Goal: Task Accomplishment & Management: Use online tool/utility

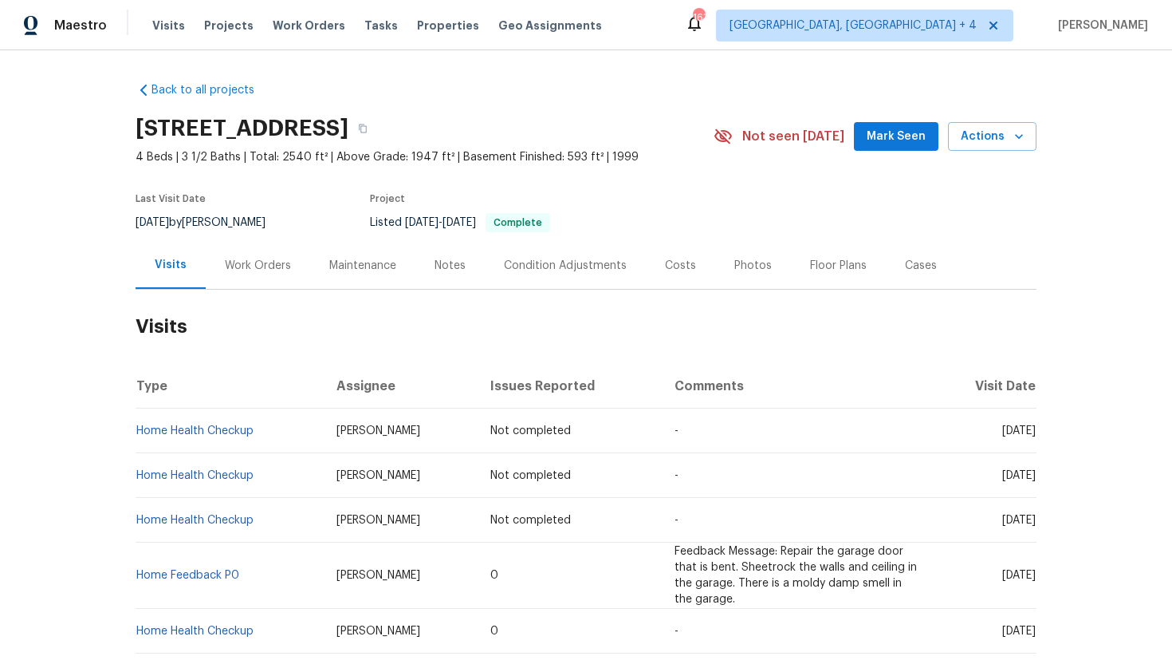
click at [274, 261] on div "Work Orders" at bounding box center [258, 266] width 66 height 16
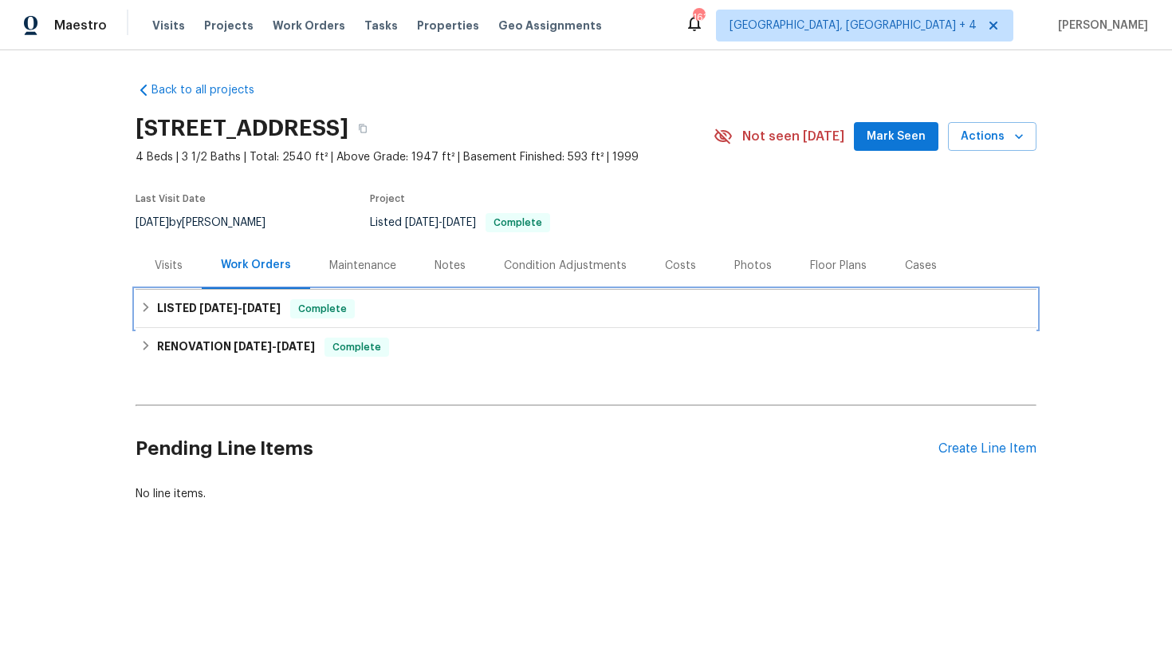
click at [316, 311] on span "Complete" at bounding box center [322, 309] width 61 height 16
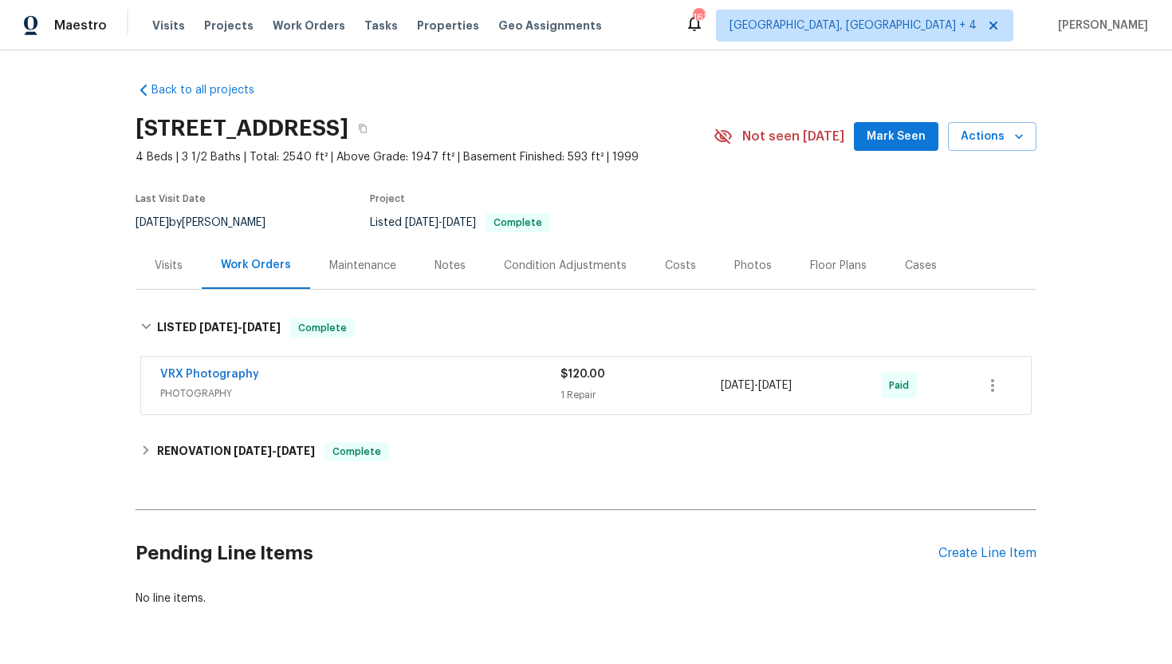
click at [167, 255] on div "Visits" at bounding box center [169, 265] width 66 height 47
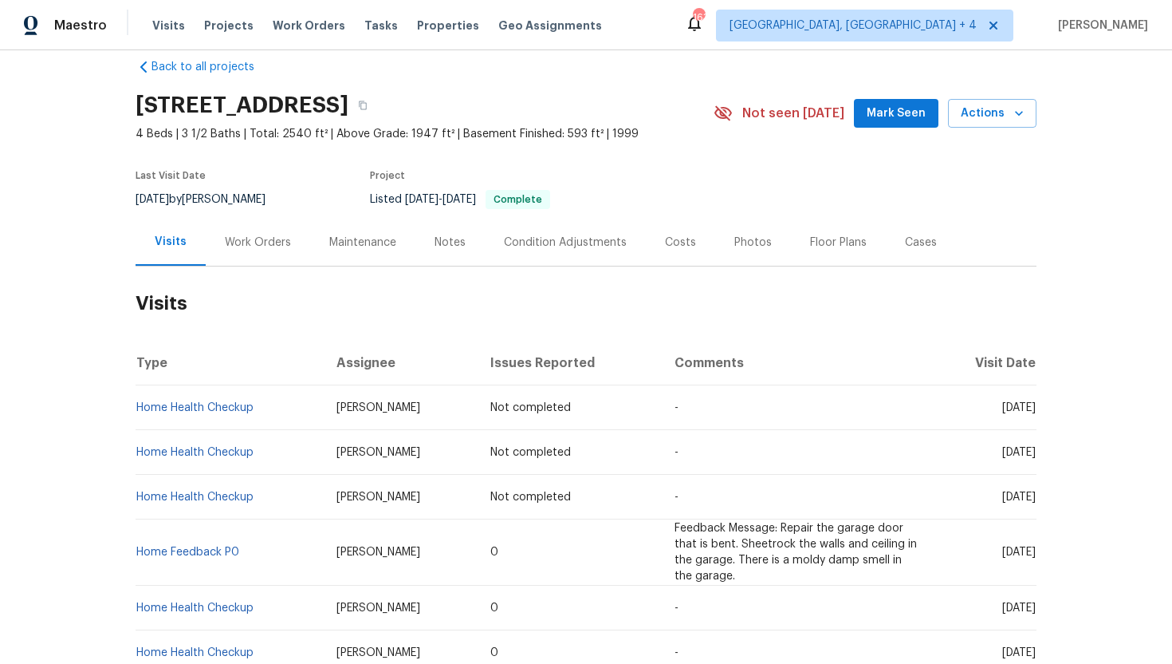
scroll to position [68, 0]
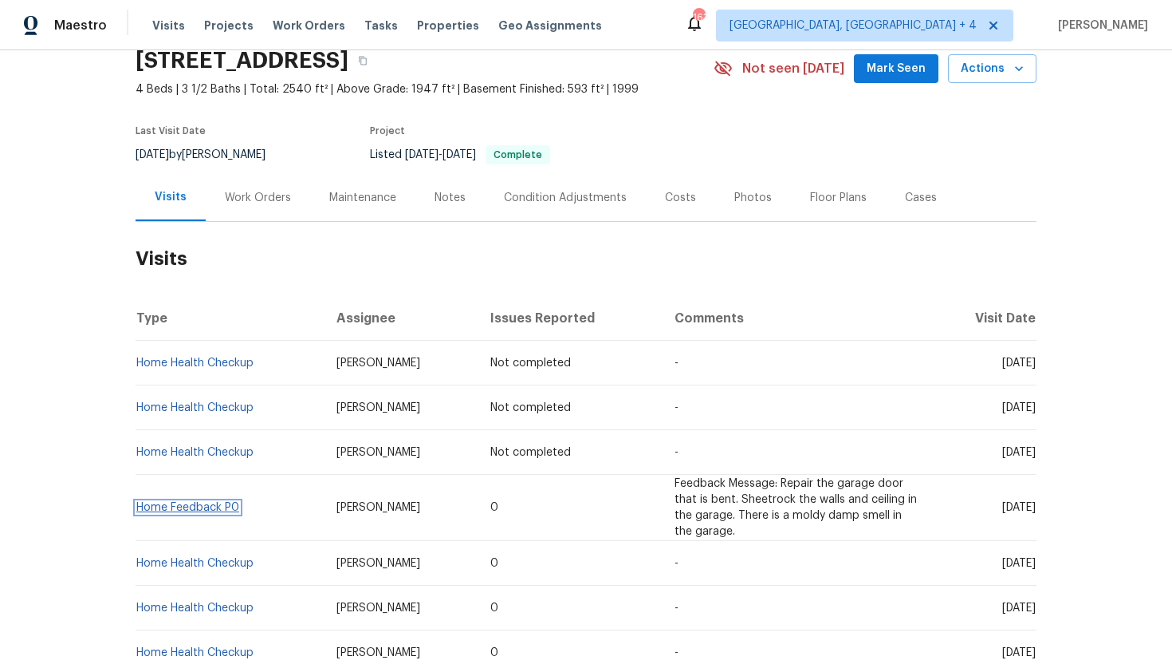
click at [221, 507] on link "Home Feedback P0" at bounding box center [187, 507] width 103 height 11
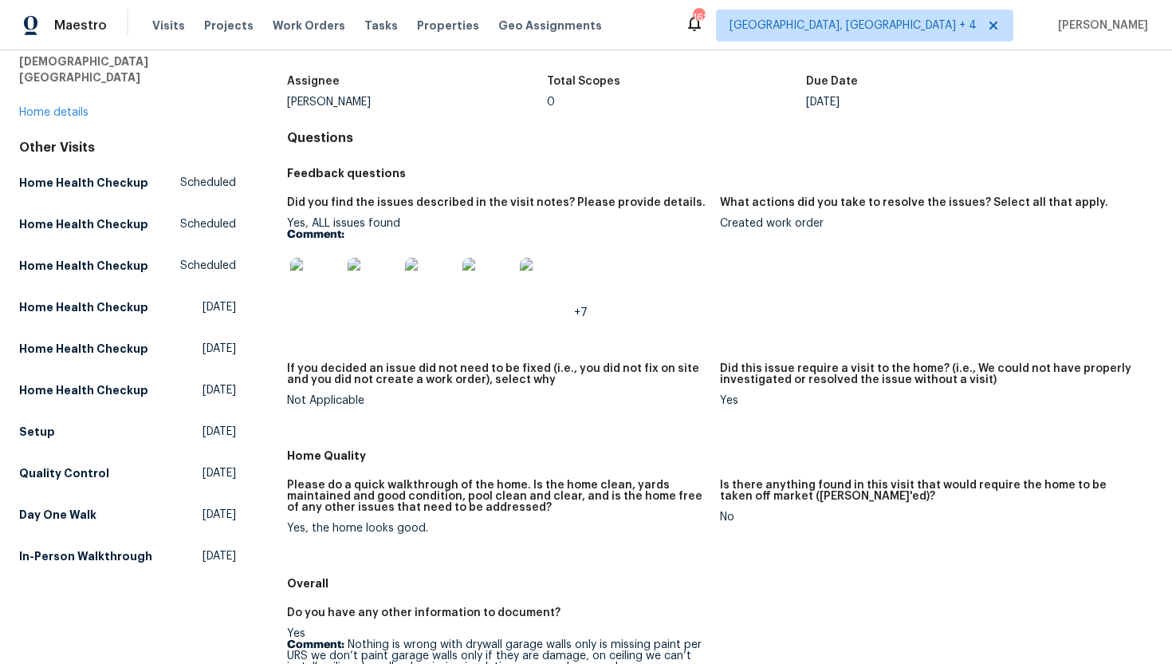
scroll to position [427, 0]
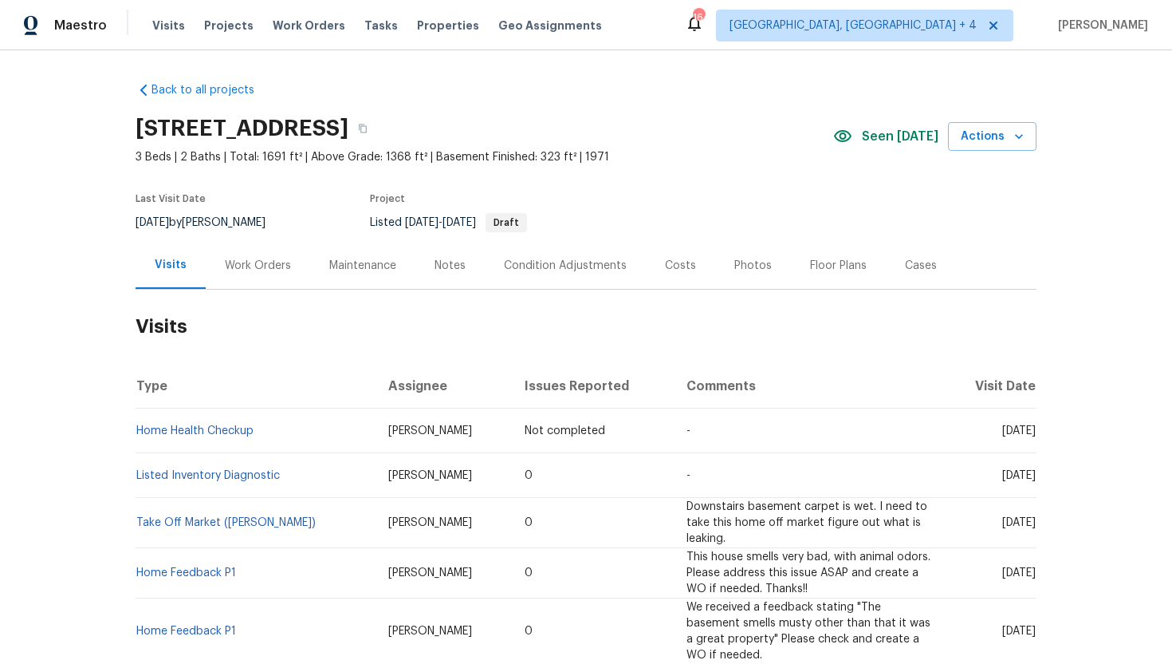
click at [279, 258] on div "Work Orders" at bounding box center [258, 266] width 66 height 16
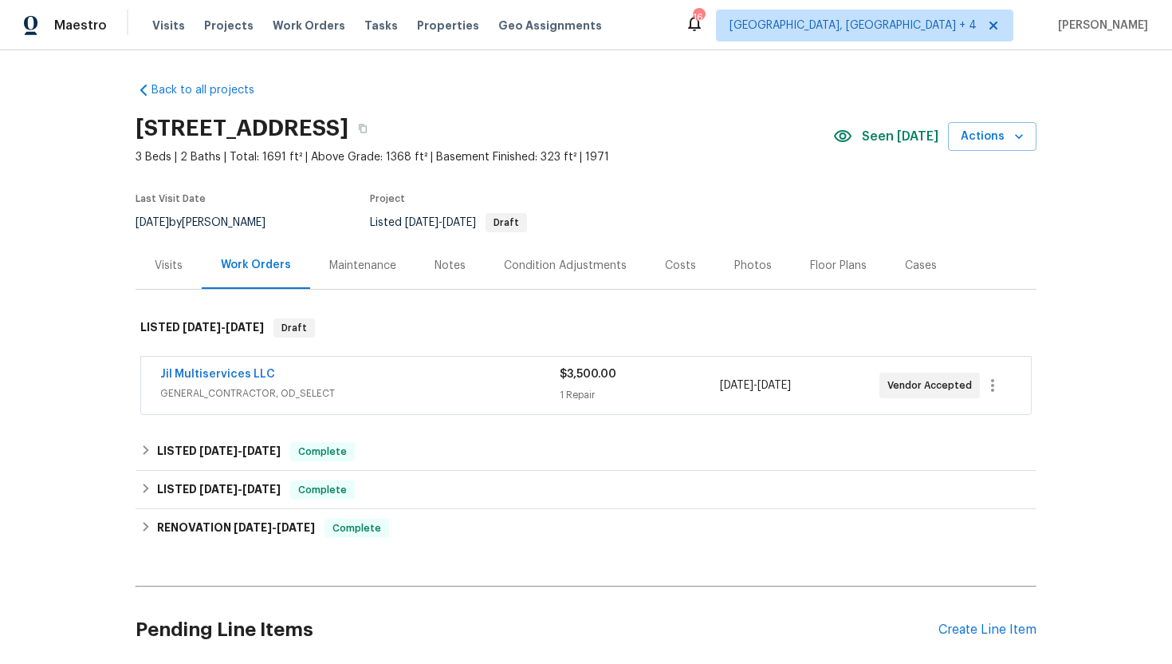
click at [415, 385] on span "GENERAL_CONTRACTOR, OD_SELECT" at bounding box center [360, 393] width 400 height 16
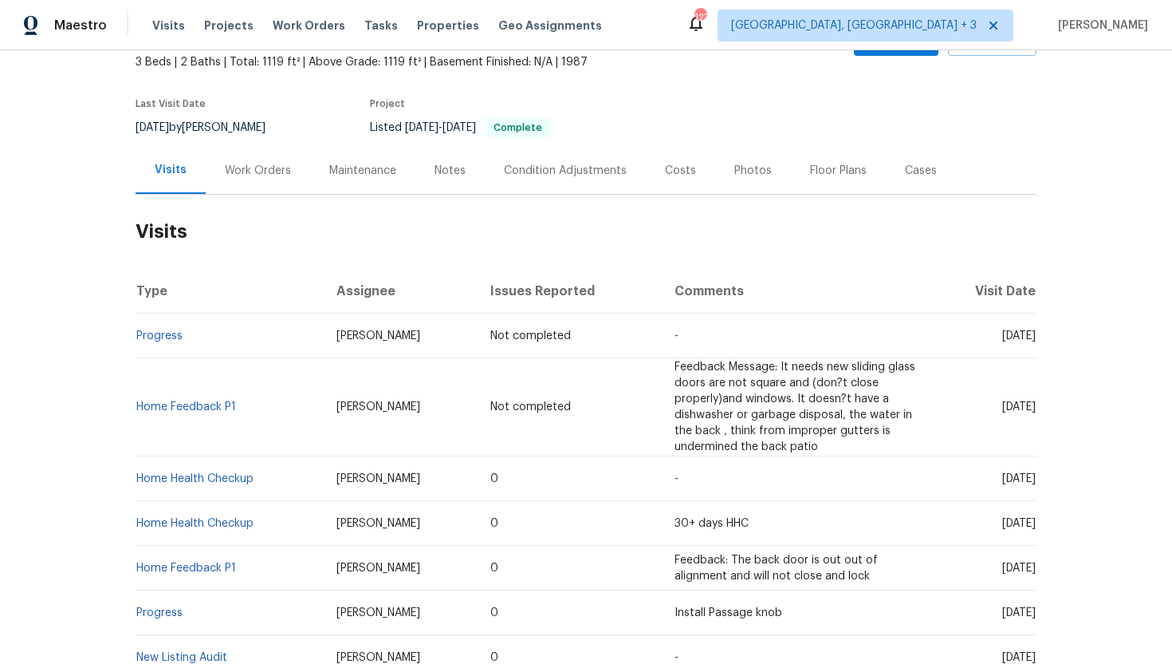
scroll to position [124, 0]
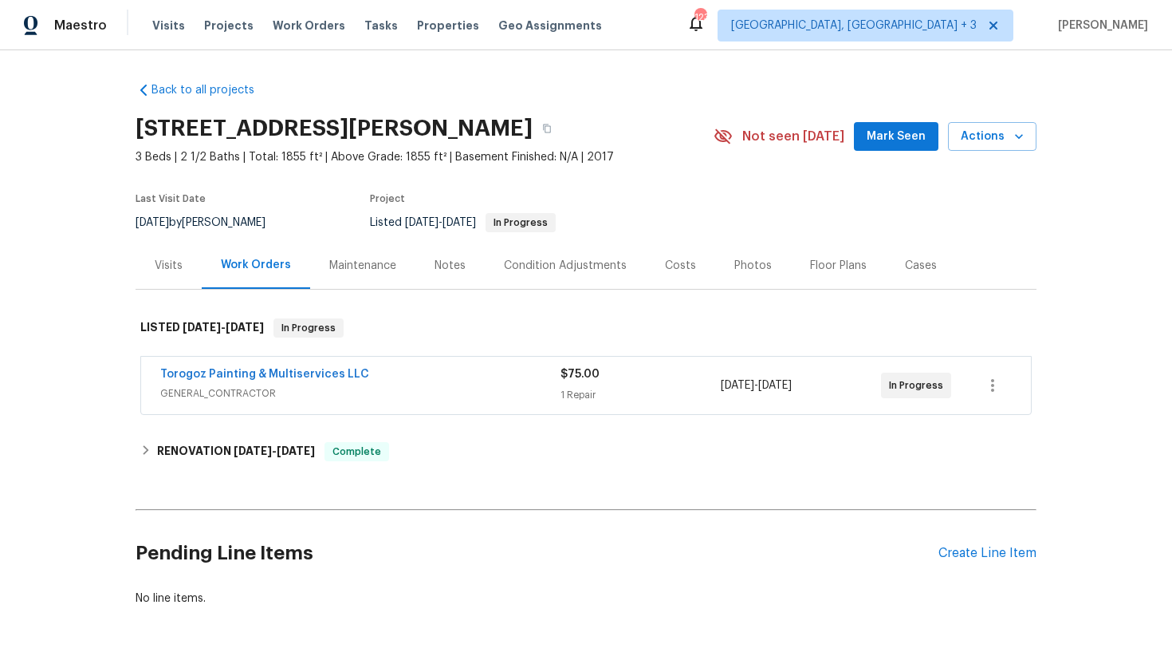
click at [424, 388] on span "GENERAL_CONTRACTOR" at bounding box center [360, 393] width 400 height 16
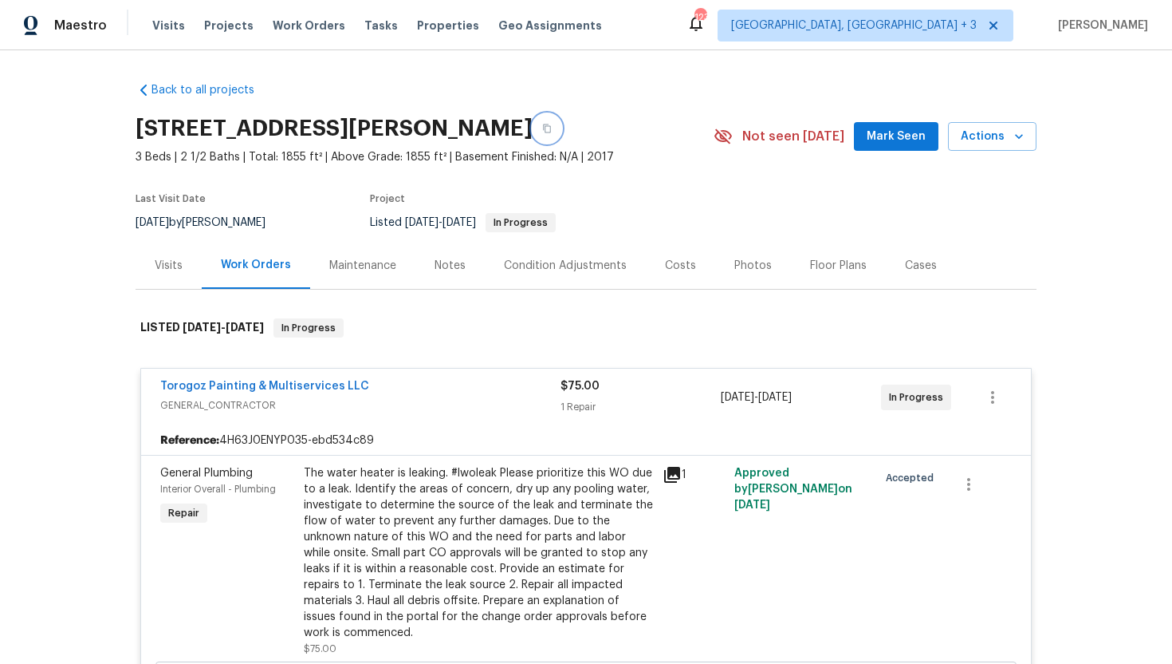
click at [552, 124] on icon "button" at bounding box center [547, 129] width 10 height 10
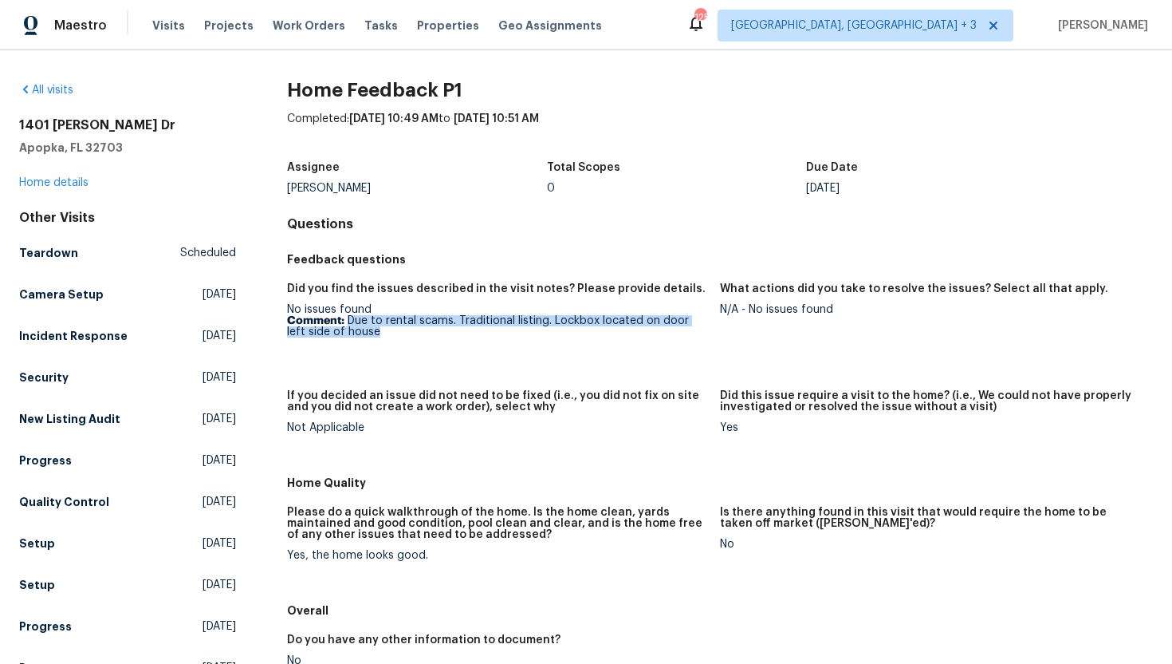
drag, startPoint x: 349, startPoint y: 320, endPoint x: 368, endPoint y: 336, distance: 25.5
click at [368, 336] on p "Comment: Due to rental scams. Traditional listing. Lockbox located on door left…" at bounding box center [497, 326] width 420 height 22
copy p "Due to rental scams. Traditional listing. Lockbox located on door left side of …"
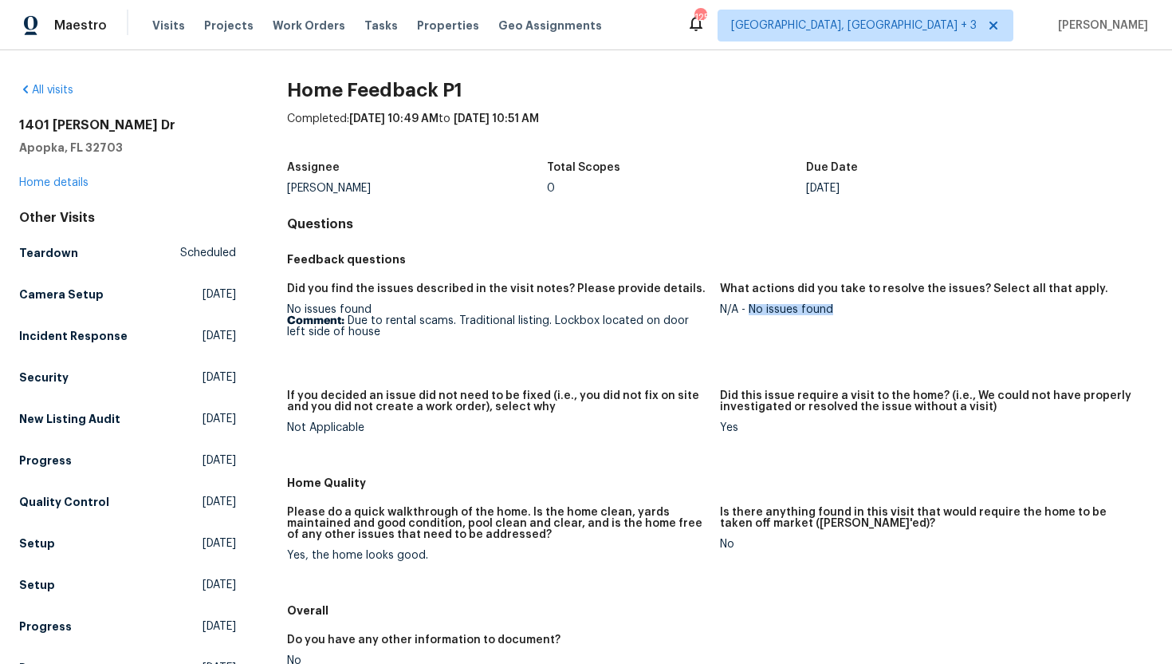
drag, startPoint x: 837, startPoint y: 308, endPoint x: 748, endPoint y: 310, distance: 88.6
click at [748, 311] on div "N/A - No issues found" at bounding box center [930, 309] width 420 height 11
copy div "No issues found"
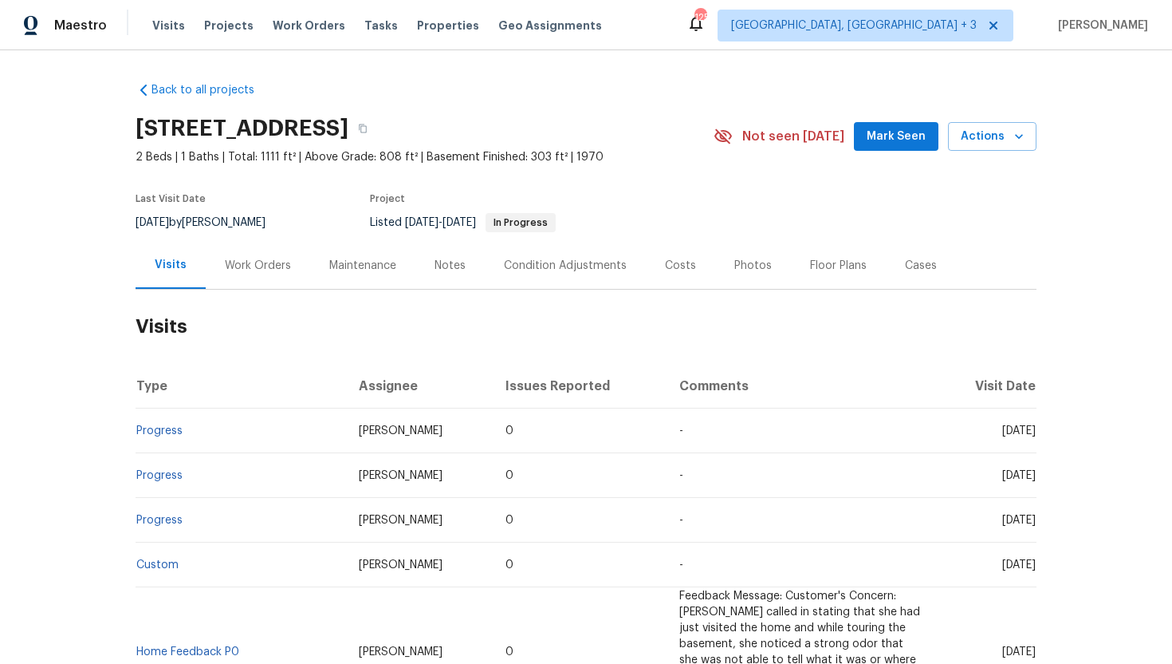
click at [253, 265] on div "Work Orders" at bounding box center [258, 266] width 66 height 16
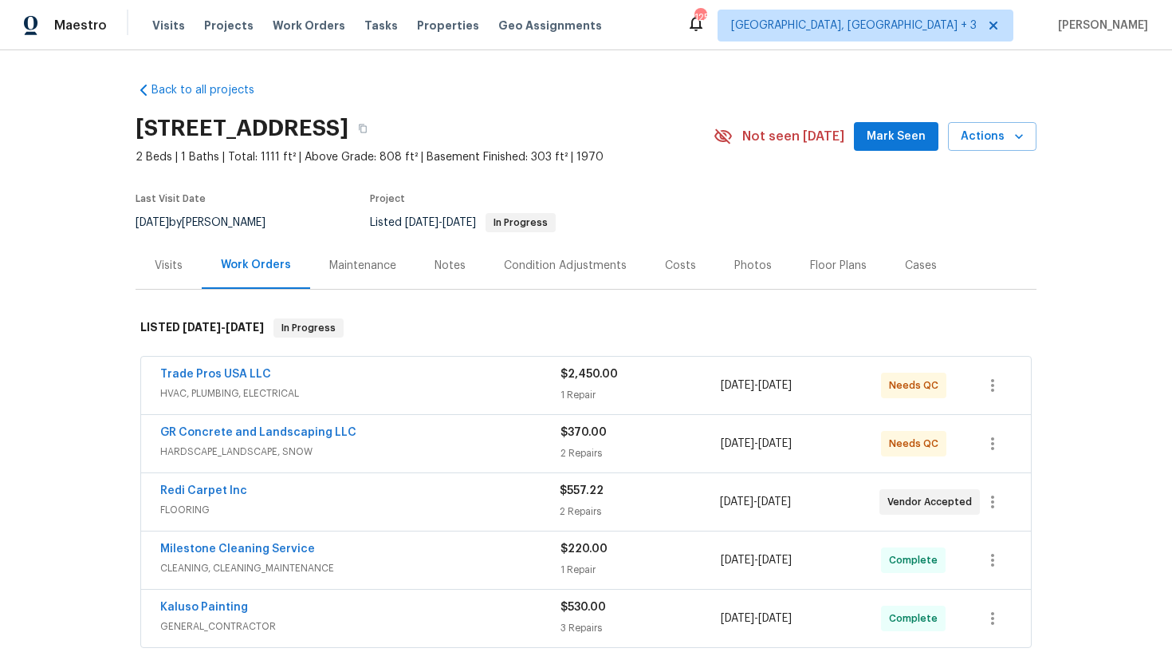
click at [388, 501] on div "Redi Carpet Inc" at bounding box center [360, 491] width 400 height 19
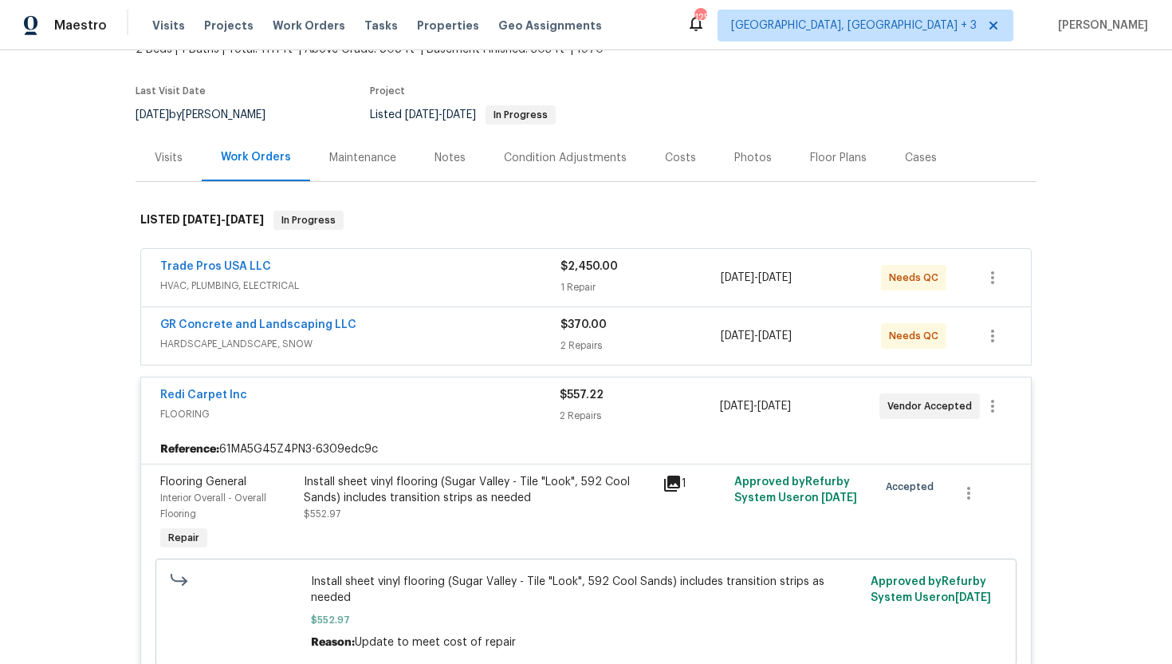
scroll to position [119, 0]
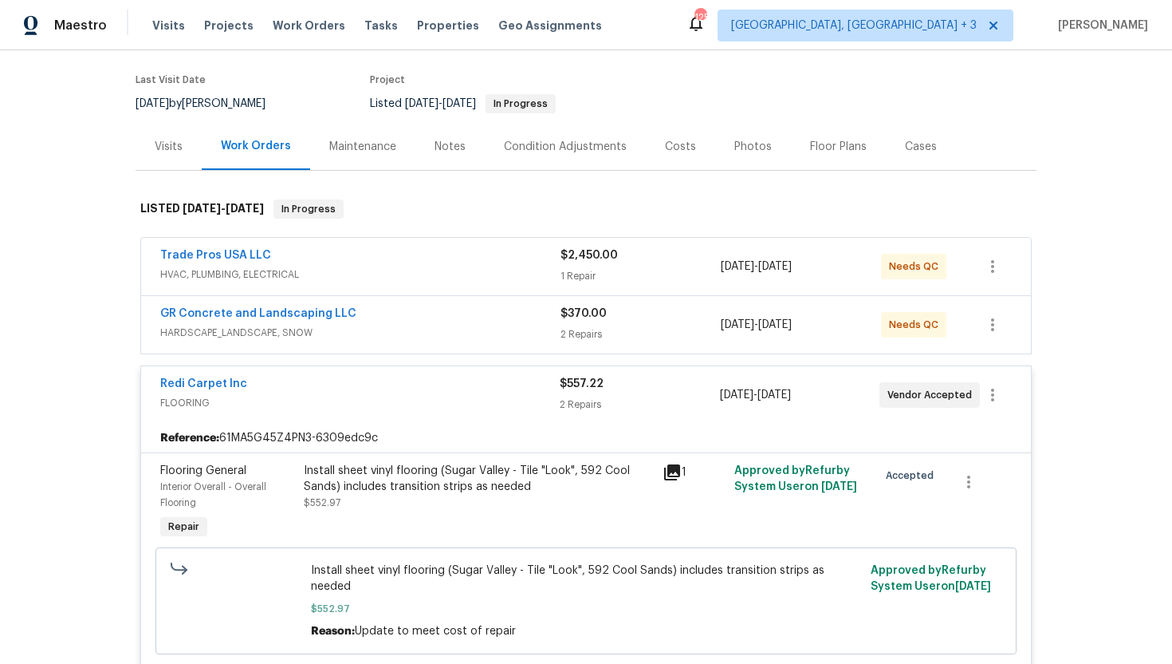
click at [396, 329] on span "HARDSCAPE_LANDSCAPE, SNOW" at bounding box center [360, 333] width 400 height 16
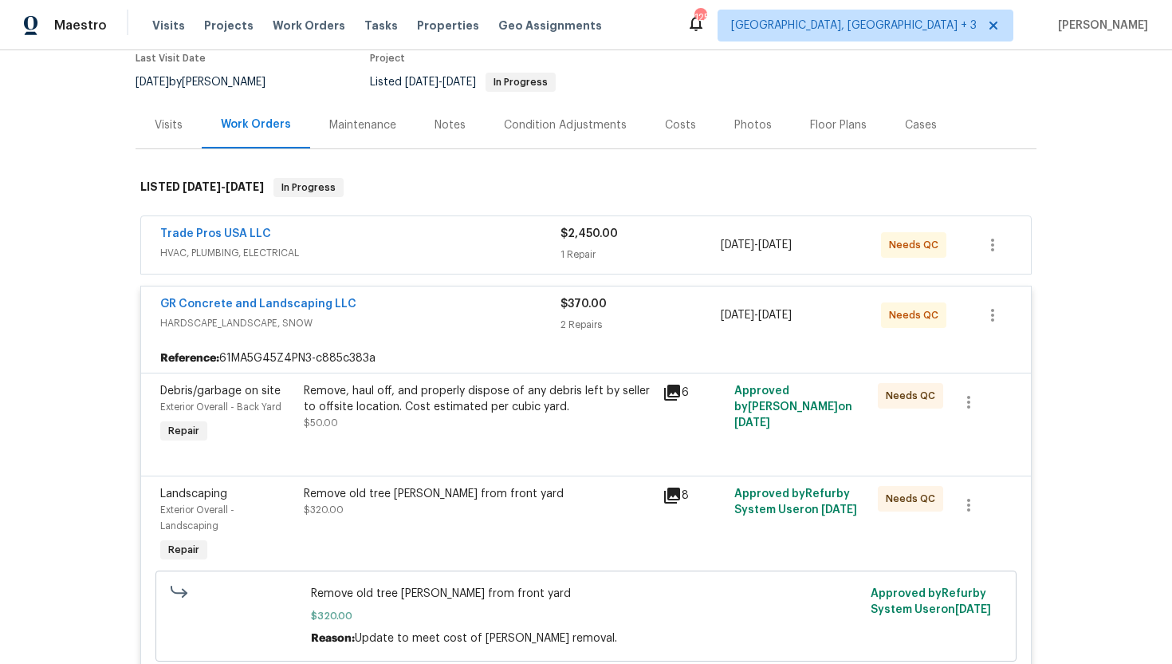
scroll to position [126, 0]
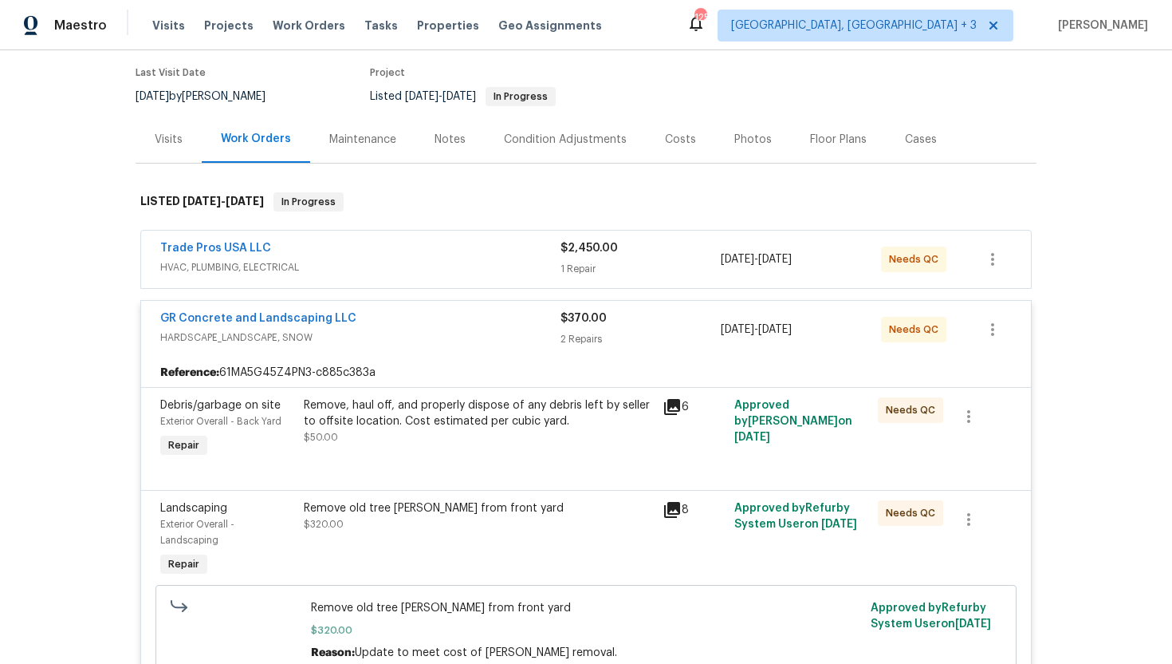
click at [447, 267] on span "HVAC, PLUMBING, ELECTRICAL" at bounding box center [360, 267] width 400 height 16
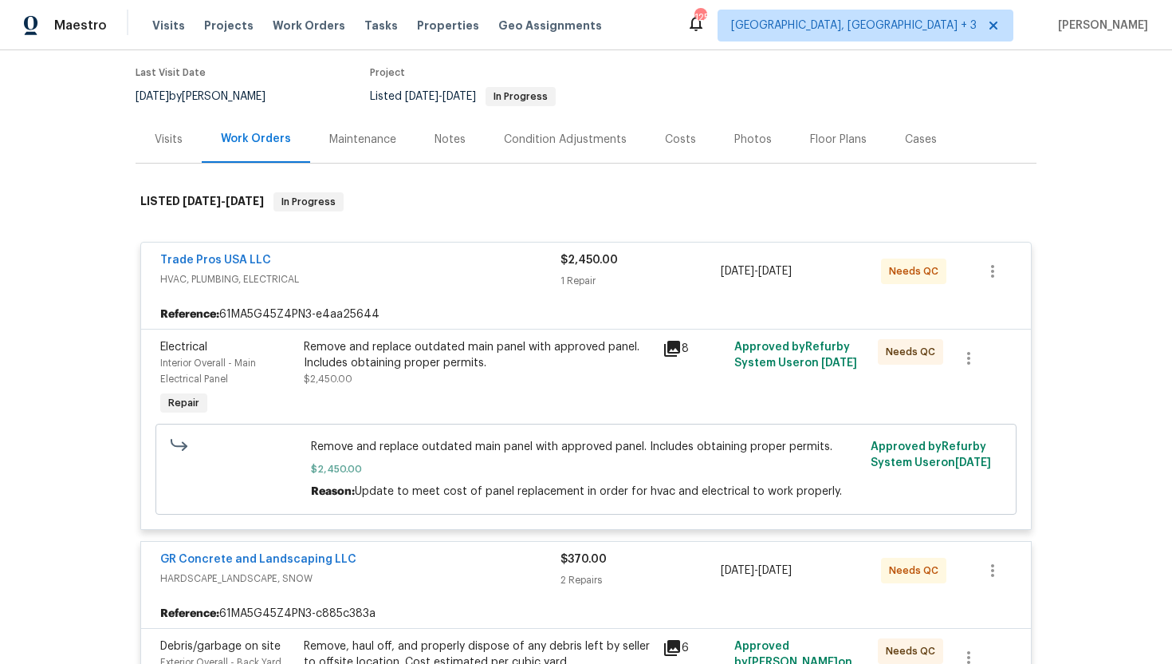
scroll to position [133, 0]
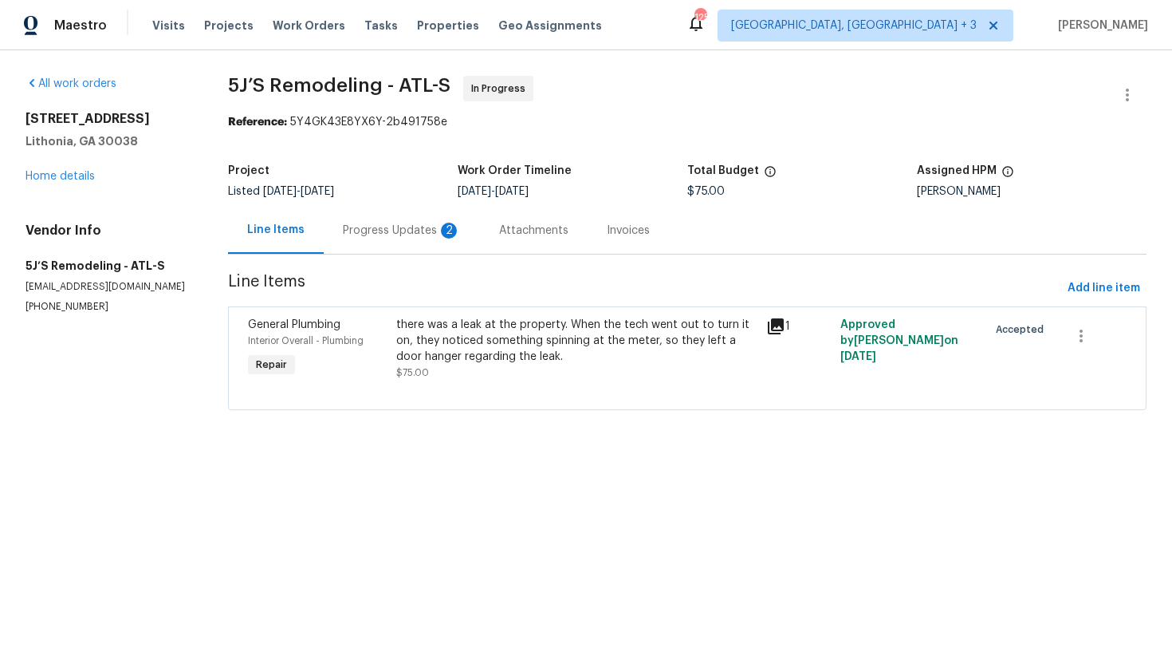
click at [429, 236] on div "Progress Updates 2" at bounding box center [402, 231] width 118 height 16
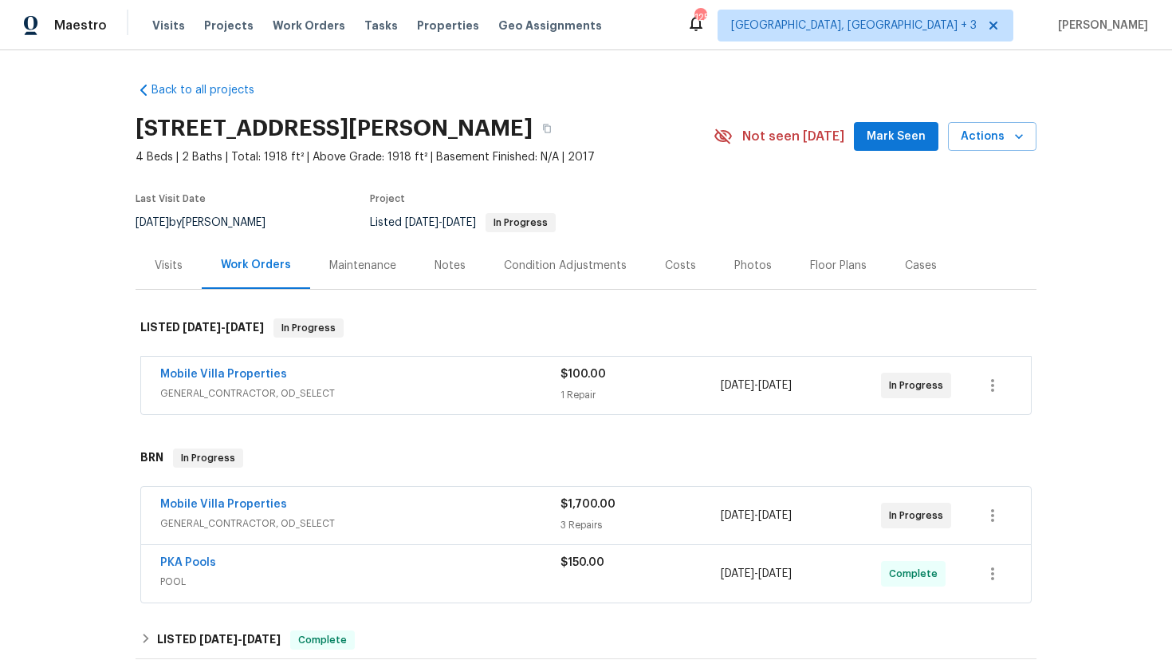
click at [411, 380] on div "Mobile Villa Properties" at bounding box center [360, 375] width 400 height 19
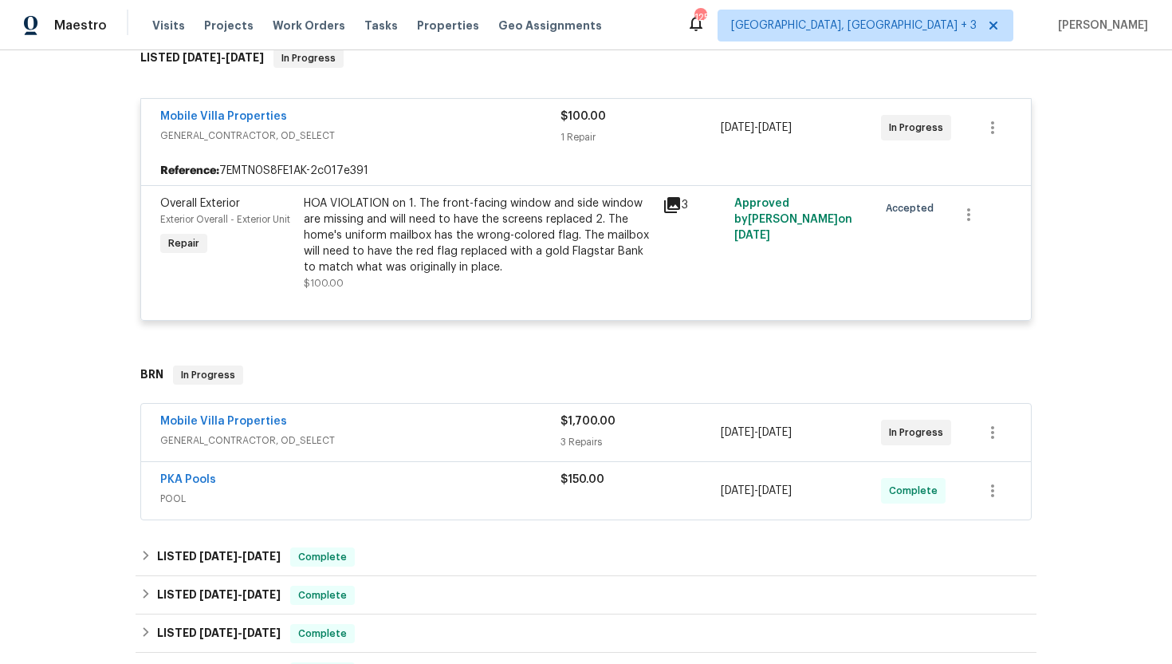
scroll to position [292, 0]
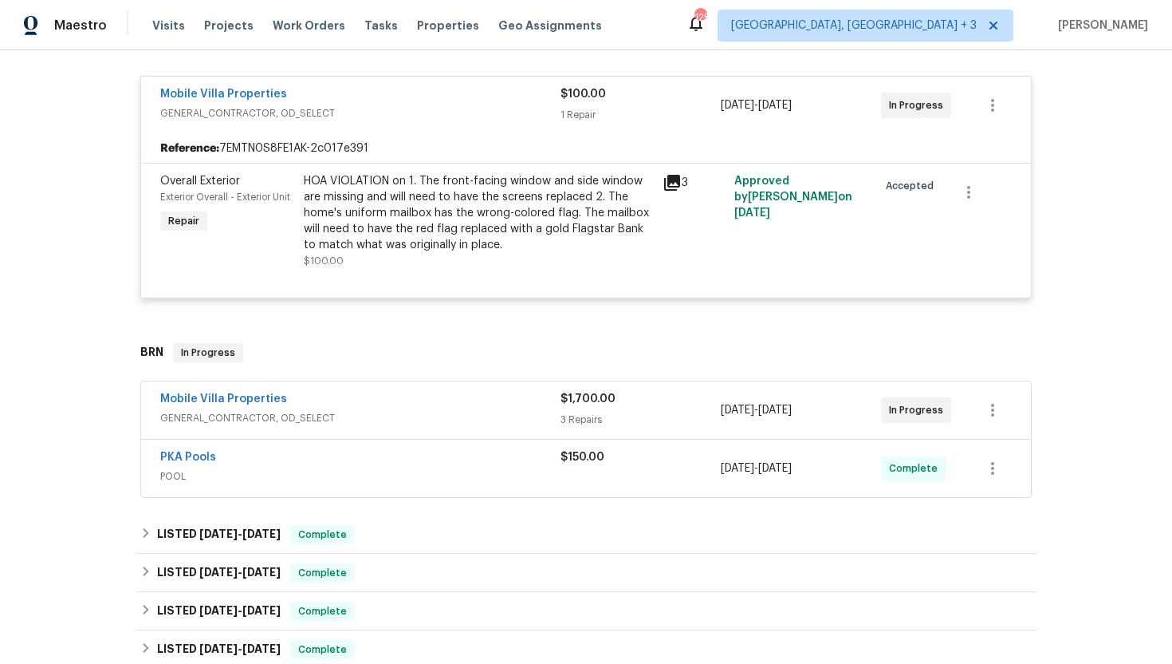
click at [498, 415] on span "GENERAL_CONTRACTOR, OD_SELECT" at bounding box center [360, 418] width 400 height 16
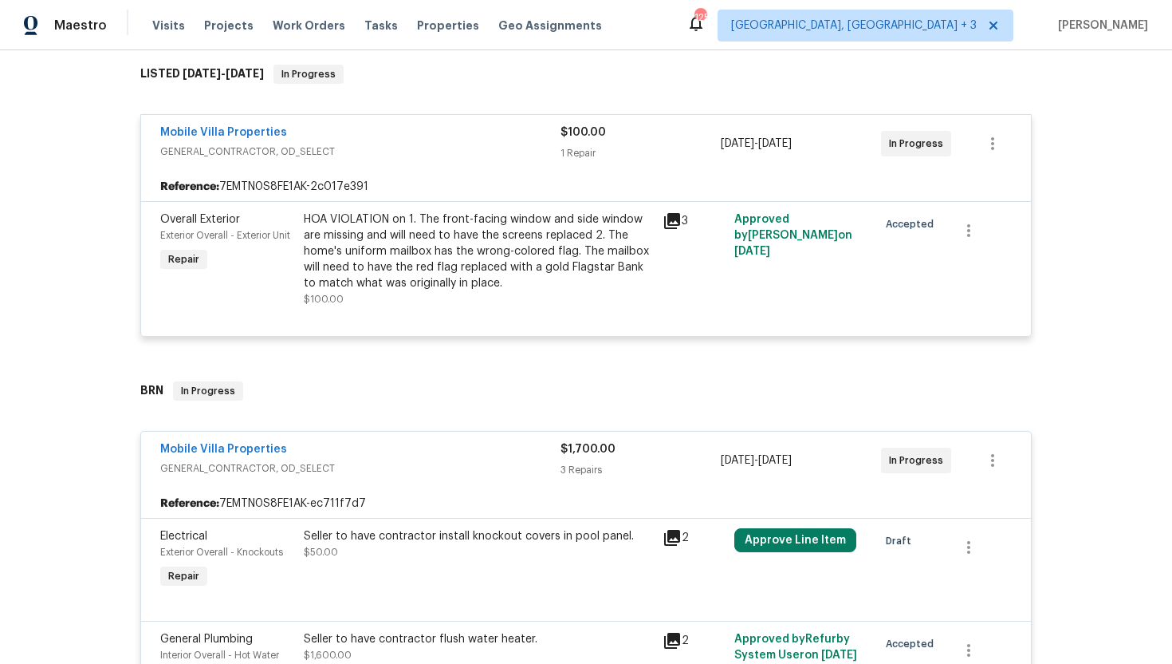
scroll to position [219, 0]
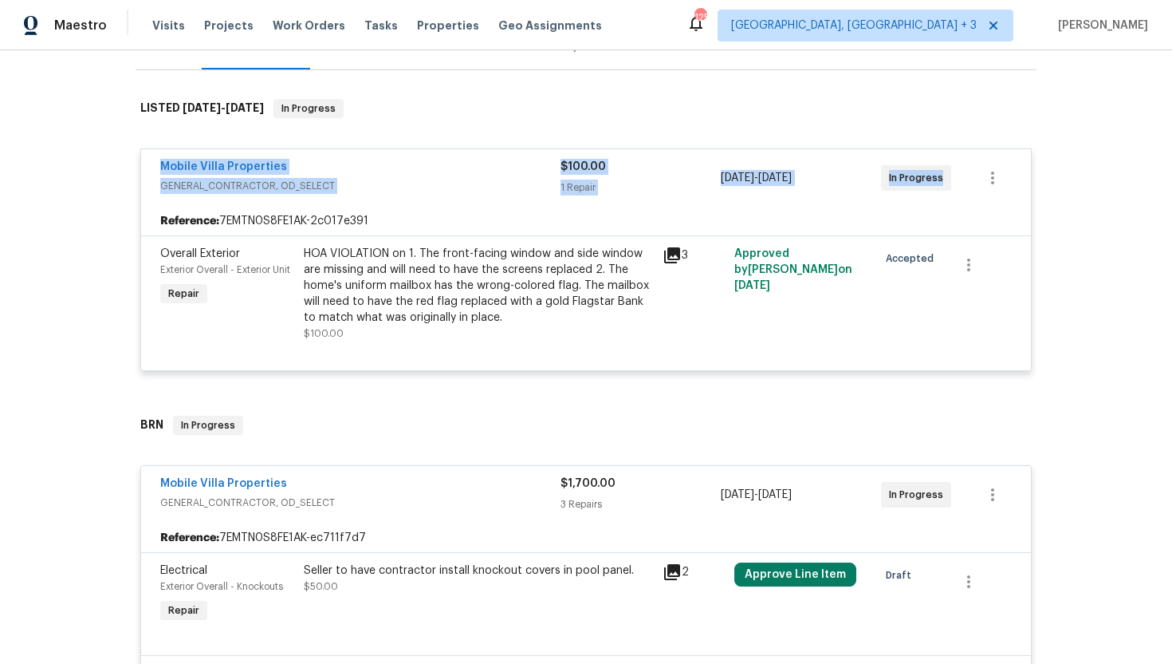
drag, startPoint x: 950, startPoint y: 183, endPoint x: 145, endPoint y: 157, distance: 805.1
click at [145, 157] on div "Mobile Villa Properties GENERAL_CONTRACTOR, OD_SELECT $100.00 1 Repair 10/10/20…" at bounding box center [586, 177] width 890 height 57
copy div "Mobile Villa Properties GENERAL_CONTRACTOR, OD_SELECT $100.00 1 Repair 10/10/20…"
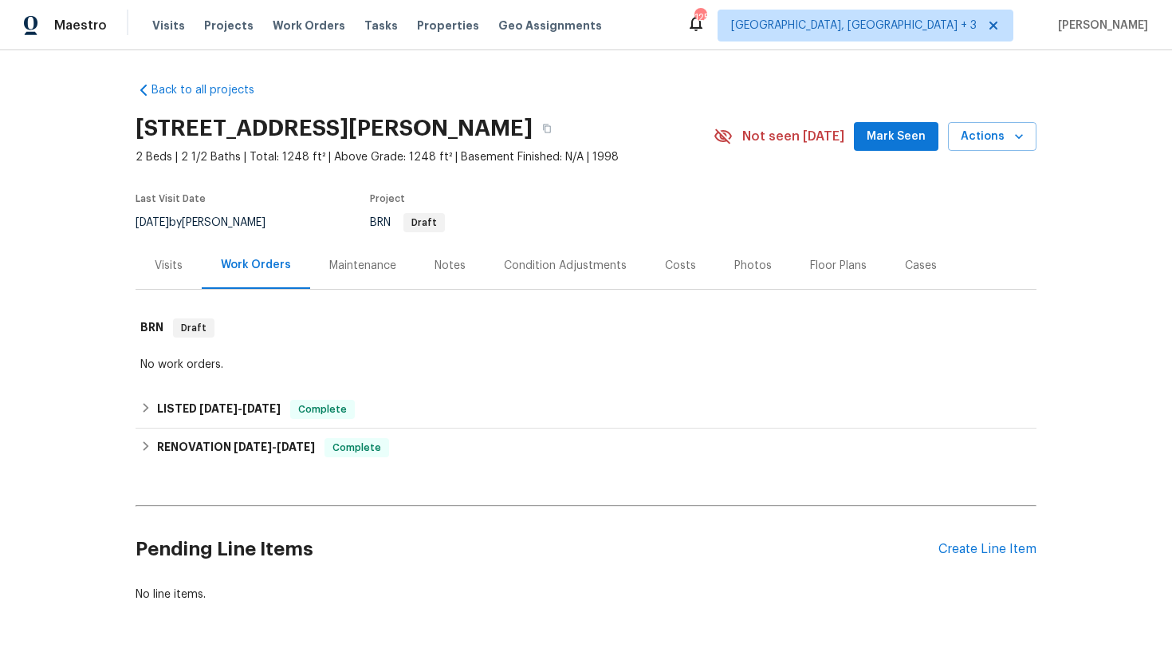
click at [177, 267] on div "Visits" at bounding box center [169, 266] width 28 height 16
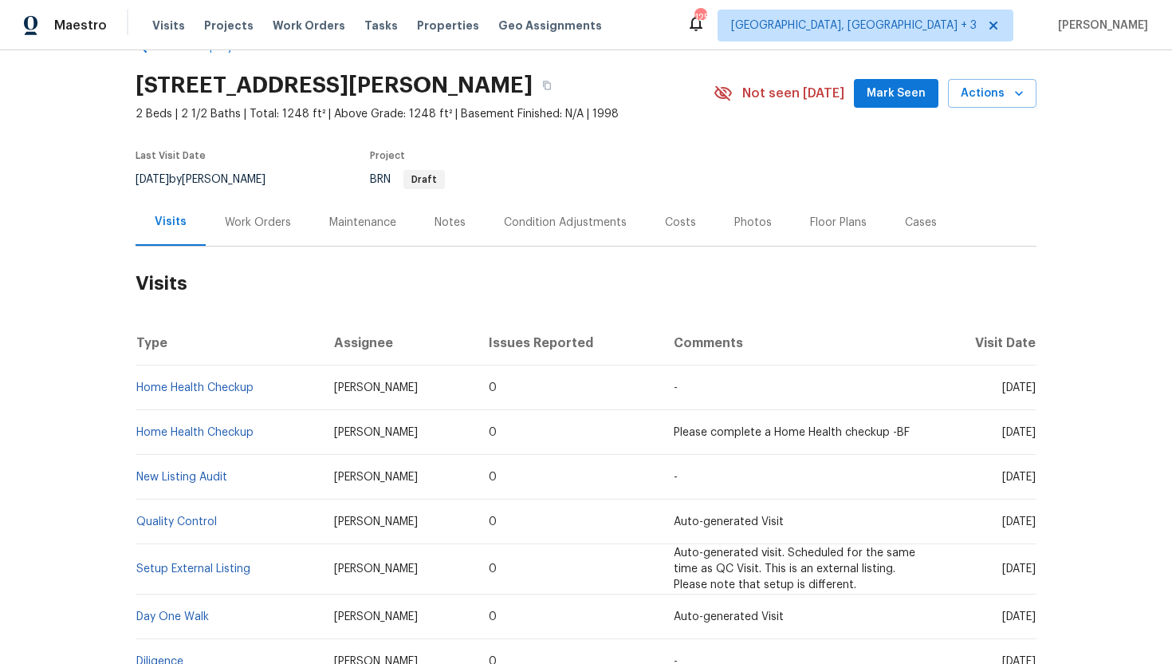
scroll to position [127, 0]
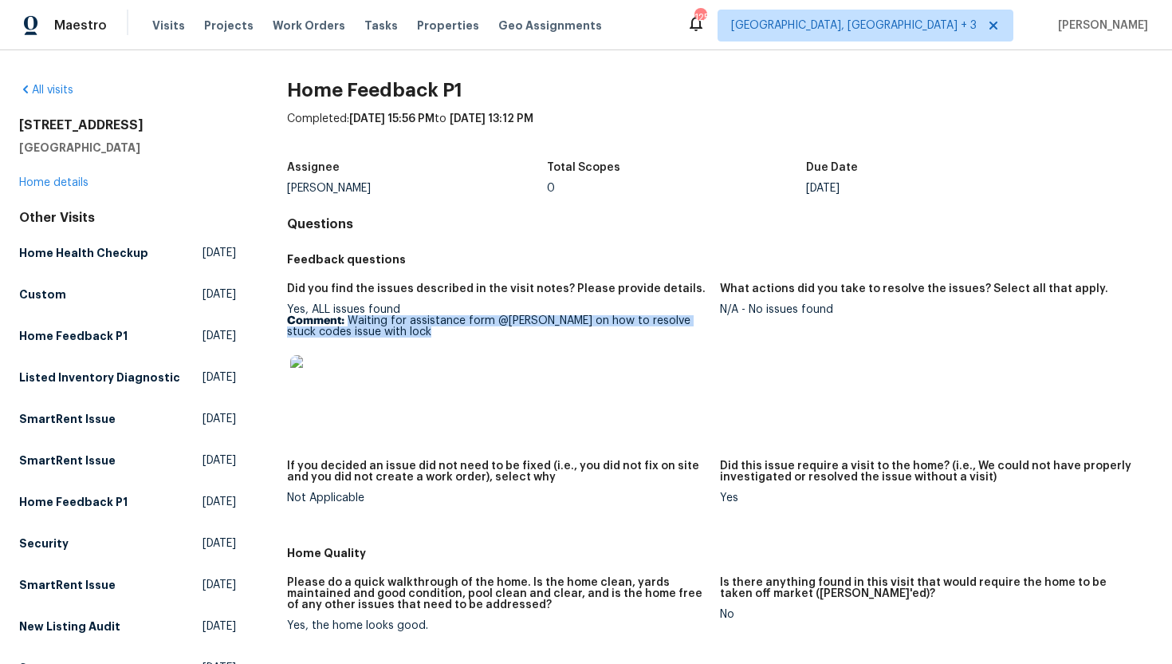
drag, startPoint x: 349, startPoint y: 320, endPoint x: 375, endPoint y: 342, distance: 34.5
click at [375, 342] on div "Yes, ALL issues found Comment: Waiting for assistance form @[PERSON_NAME] on ho…" at bounding box center [497, 360] width 420 height 112
copy p "Waiting for assistance form @[PERSON_NAME] on how to resolve stuck codes issue …"
click at [846, 312] on div "N/A - No issues found" at bounding box center [930, 309] width 420 height 11
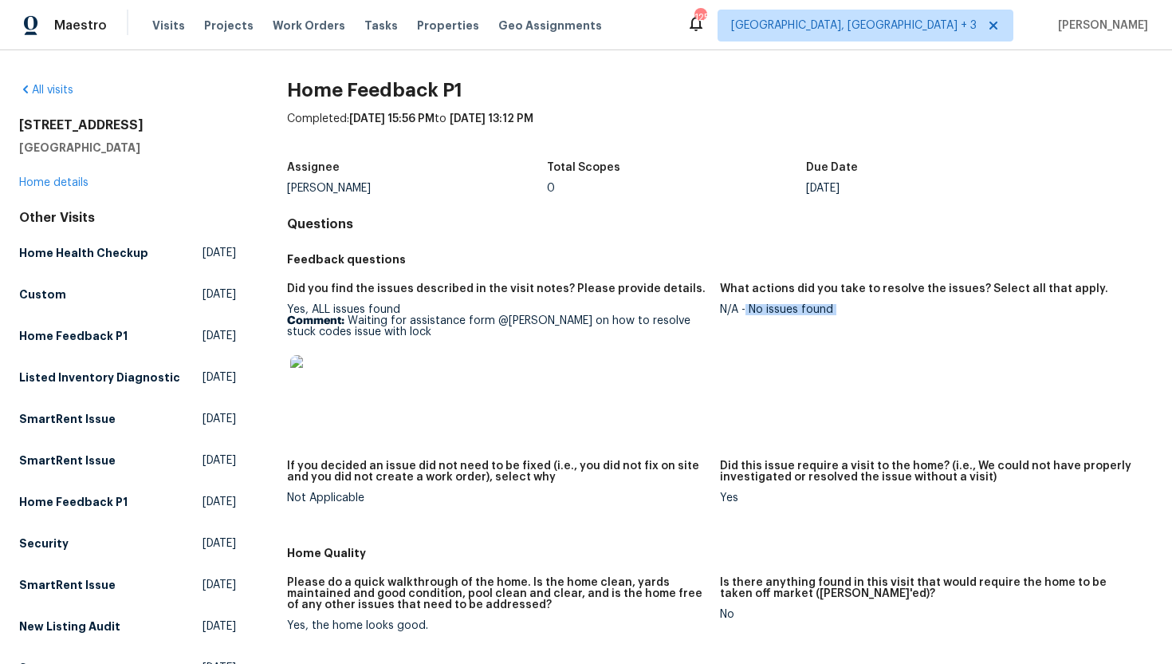
drag, startPoint x: 846, startPoint y: 312, endPoint x: 749, endPoint y: 311, distance: 97.3
click at [747, 311] on div "N/A - No issues found" at bounding box center [930, 309] width 420 height 11
copy div "No issues found"
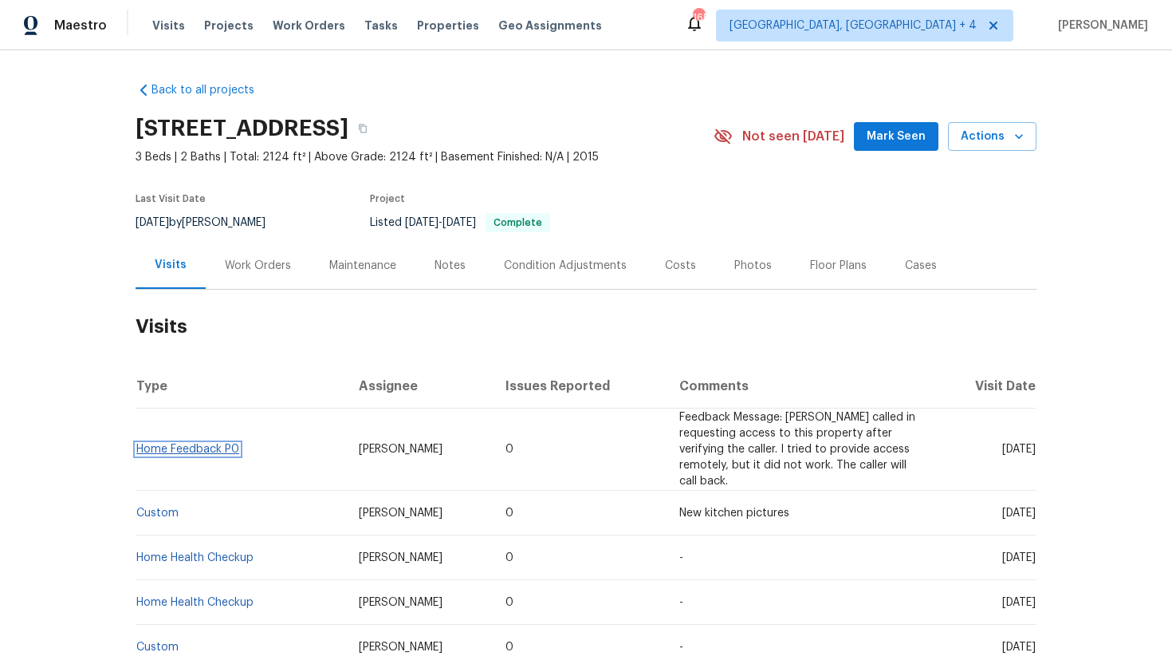
click at [219, 443] on link "Home Feedback P0" at bounding box center [187, 448] width 103 height 11
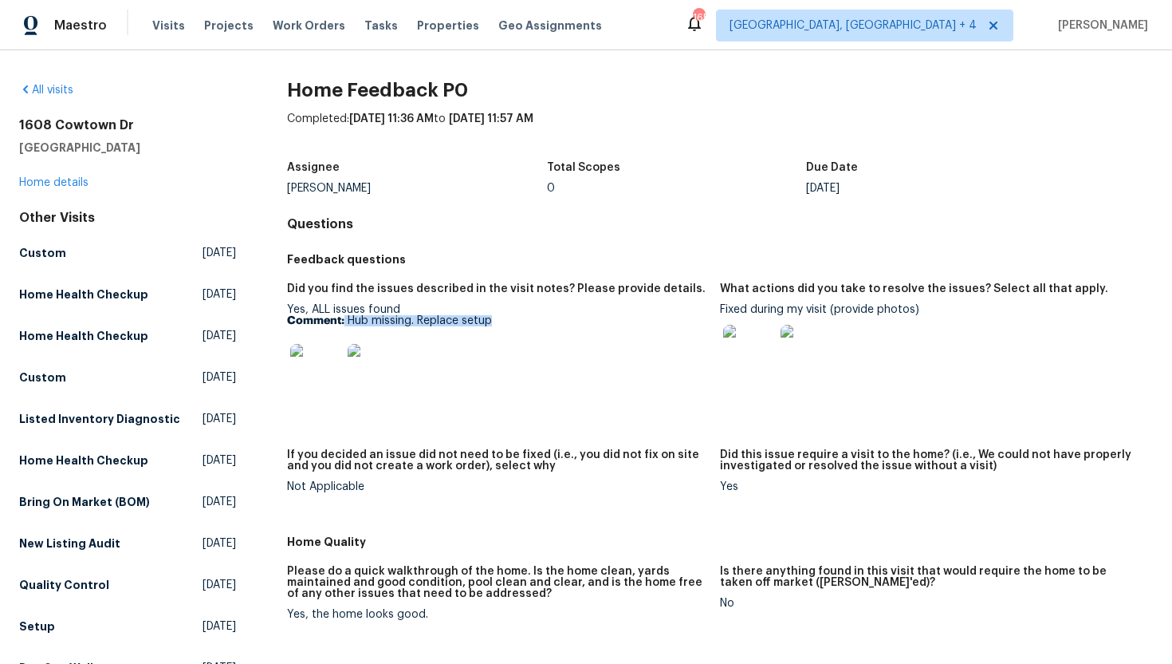
drag, startPoint x: 497, startPoint y: 324, endPoint x: 344, endPoint y: 322, distance: 153.1
click at [345, 322] on p "Comment: Hub missing. Replace setup" at bounding box center [497, 320] width 420 height 11
copy p "Hub missing. Replace setup"
drag, startPoint x: 932, startPoint y: 315, endPoint x: 729, endPoint y: 304, distance: 203.7
click at [729, 304] on div "Fixed during my visit (provide photos)" at bounding box center [930, 344] width 420 height 81
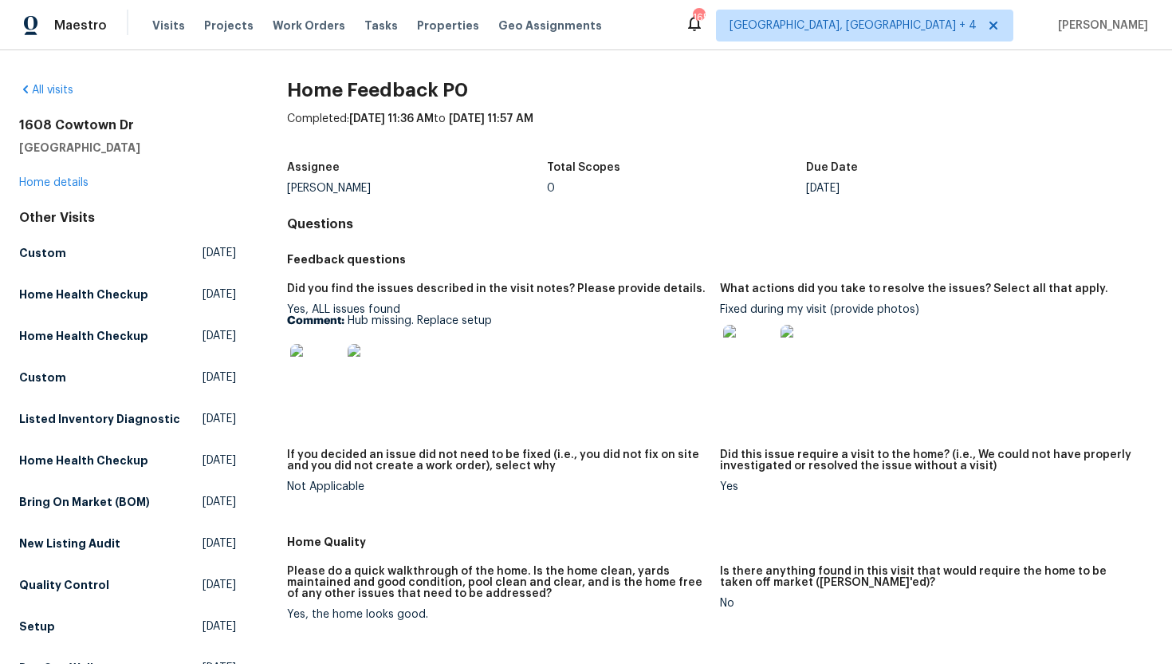
click at [959, 341] on div at bounding box center [930, 350] width 420 height 70
drag, startPoint x: 828, startPoint y: 310, endPoint x: 722, endPoint y: 313, distance: 106.1
click at [722, 313] on div "Fixed during my visit (provide photos)" at bounding box center [930, 344] width 420 height 81
copy div "Fixed during my visit"
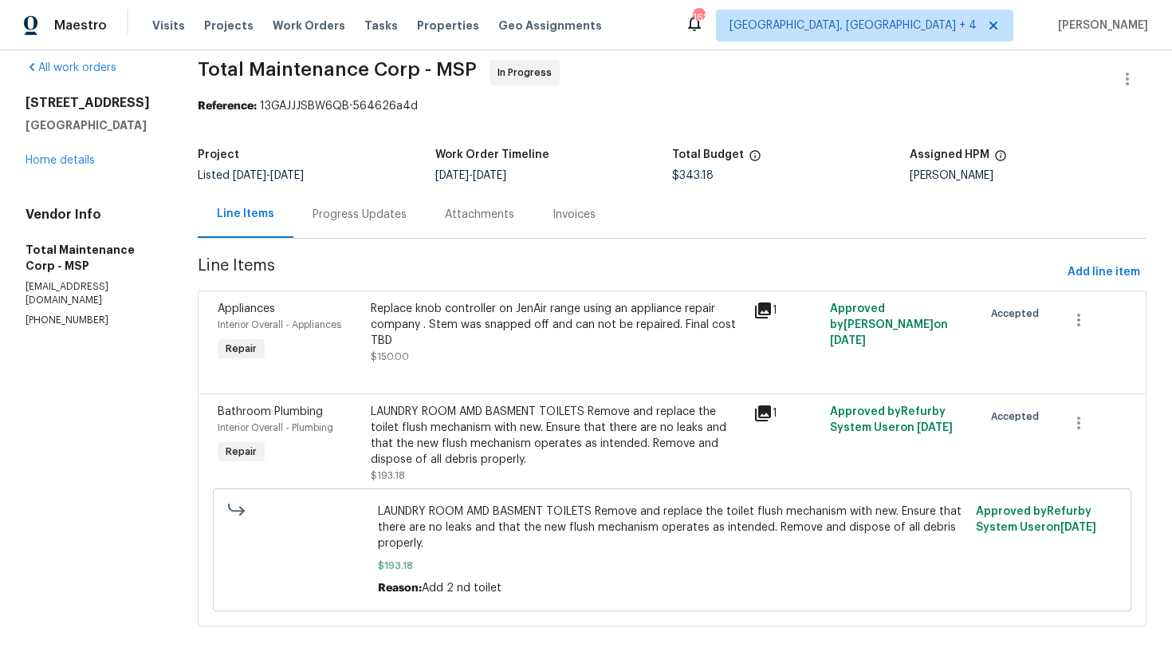
scroll to position [19, 0]
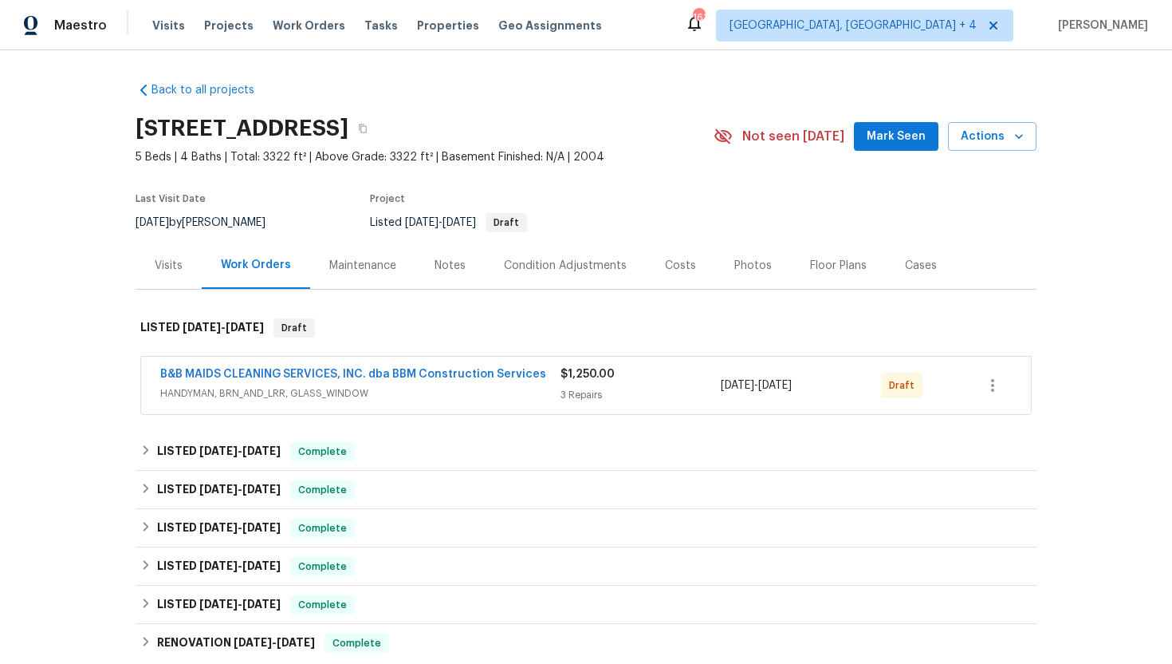
click at [174, 278] on div "Visits" at bounding box center [169, 265] width 66 height 47
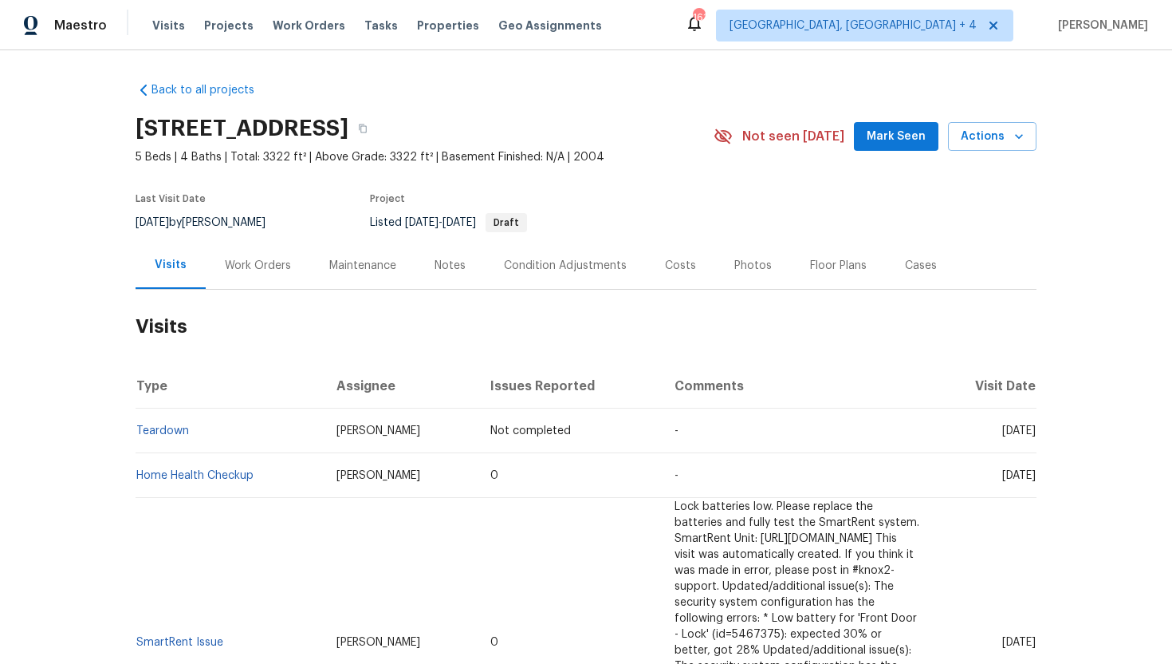
scroll to position [10, 0]
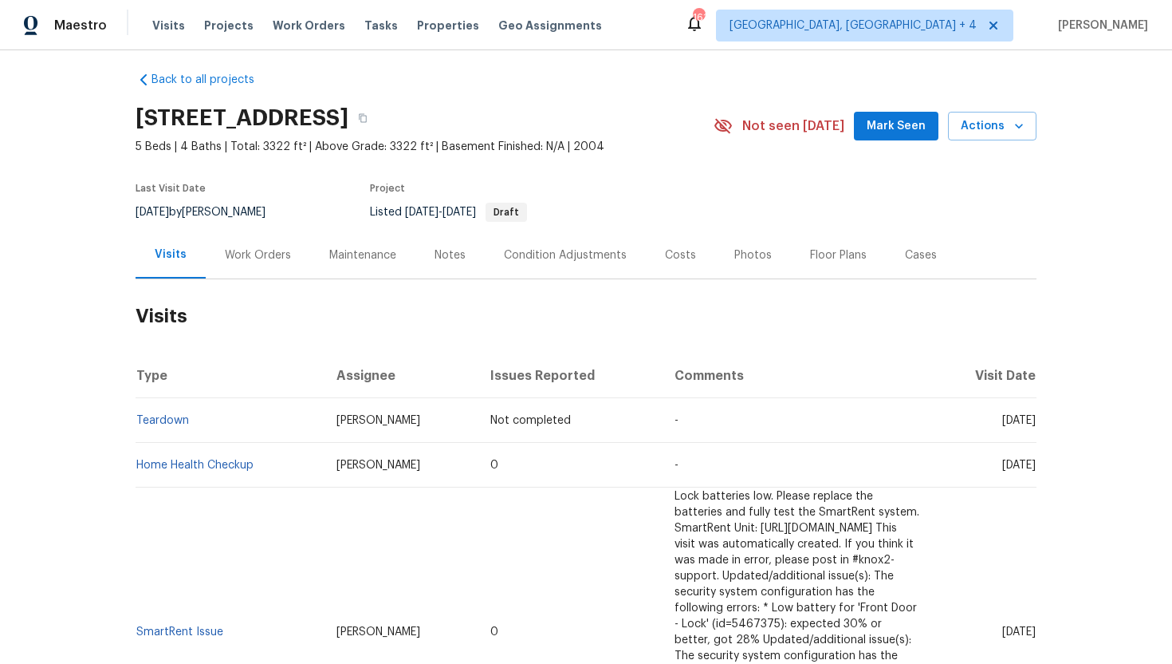
click at [985, 479] on td "Tue, Sep 16 2025" at bounding box center [984, 465] width 104 height 45
drag, startPoint x: 969, startPoint y: 467, endPoint x: 1034, endPoint y: 471, distance: 65.6
click at [1034, 471] on td "Tue, Sep 16 2025" at bounding box center [984, 465] width 104 height 45
copy span "Sep 16 2025"
drag, startPoint x: 375, startPoint y: 421, endPoint x: 307, endPoint y: 419, distance: 67.8
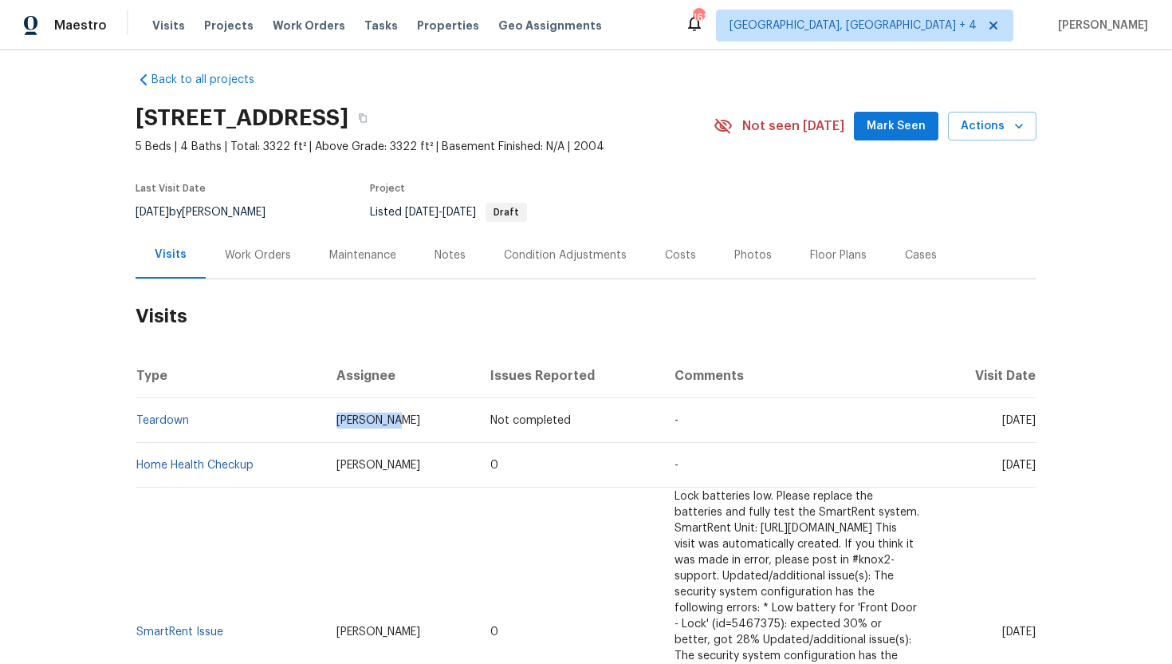
click at [324, 419] on td "Brad Limes" at bounding box center [401, 420] width 155 height 45
copy span "Brad Limes"
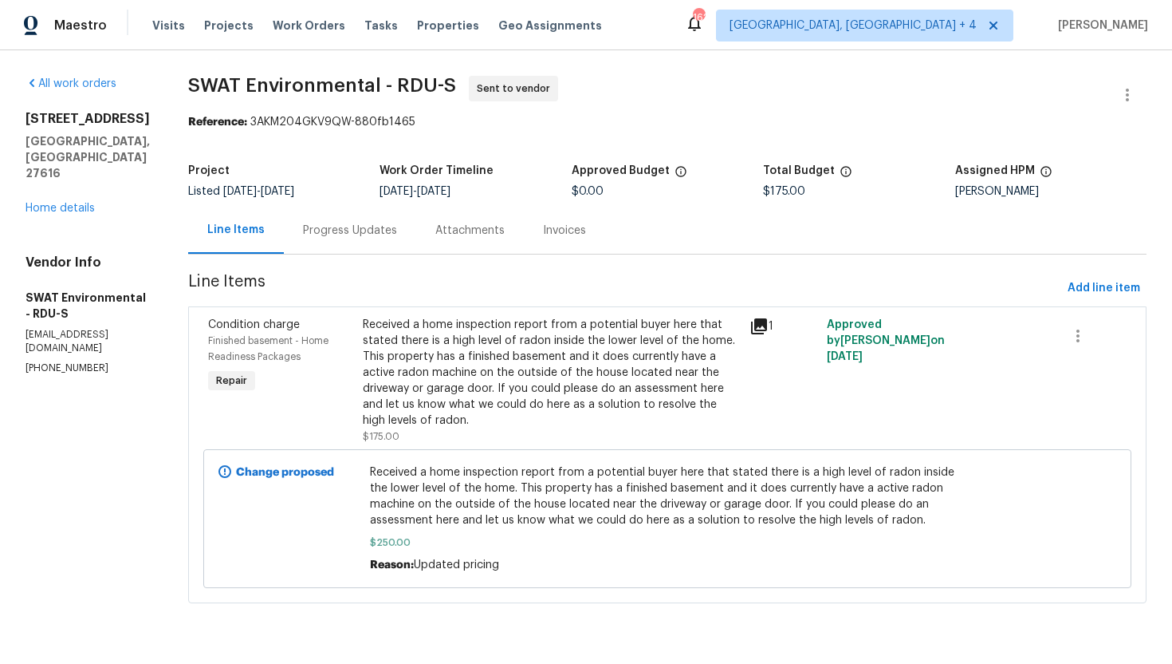
click at [355, 242] on div "Progress Updates" at bounding box center [350, 230] width 132 height 47
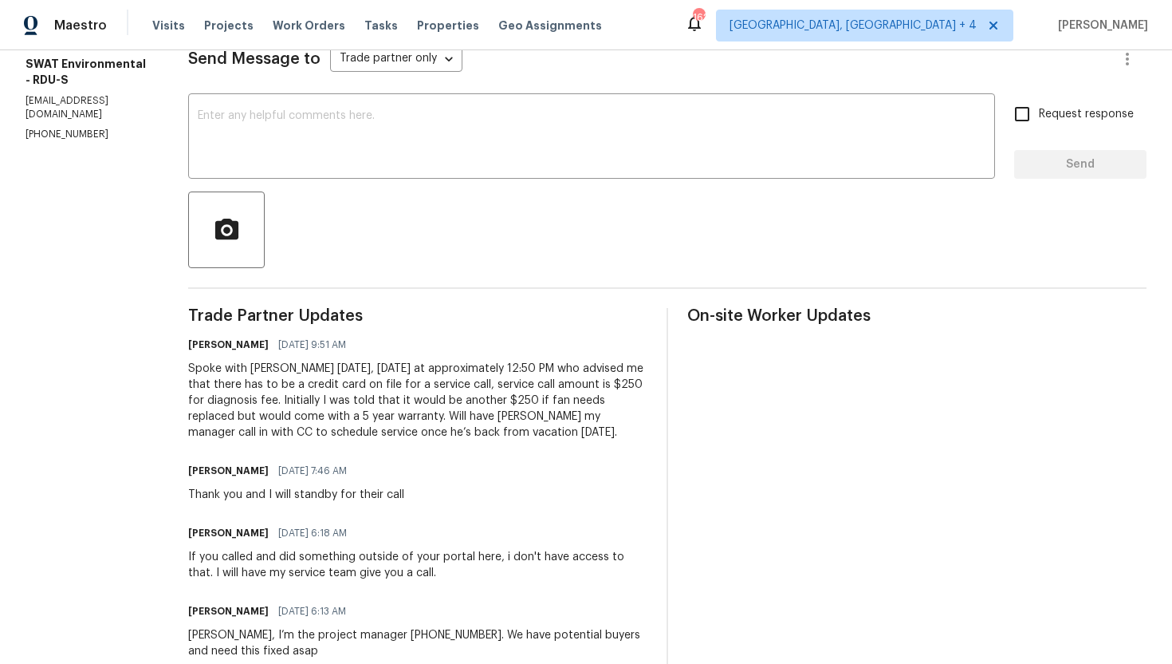
scroll to position [380, 0]
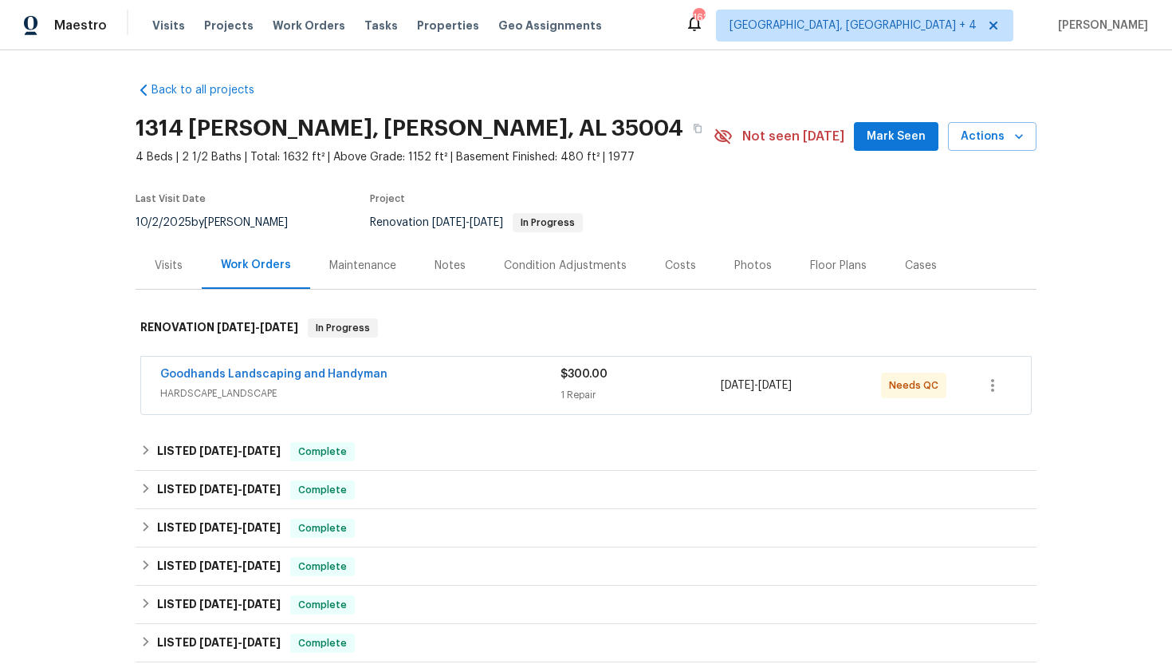
click at [326, 390] on span "HARDSCAPE_LANDSCAPE" at bounding box center [360, 393] width 400 height 16
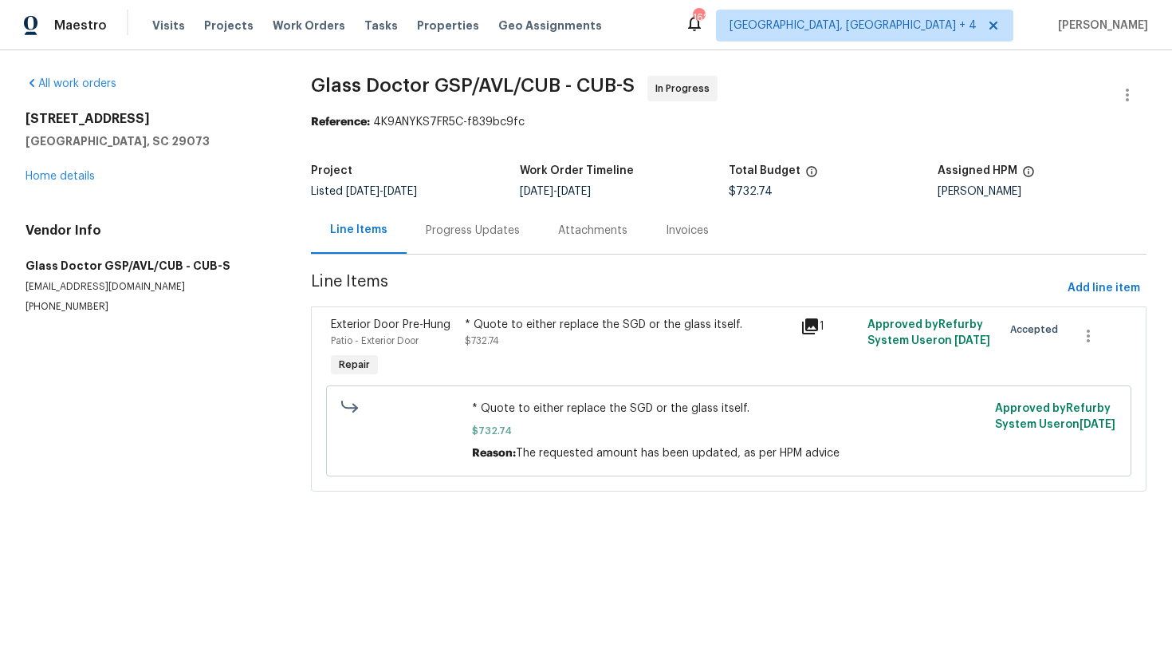
click at [479, 228] on div "Progress Updates" at bounding box center [473, 231] width 94 height 16
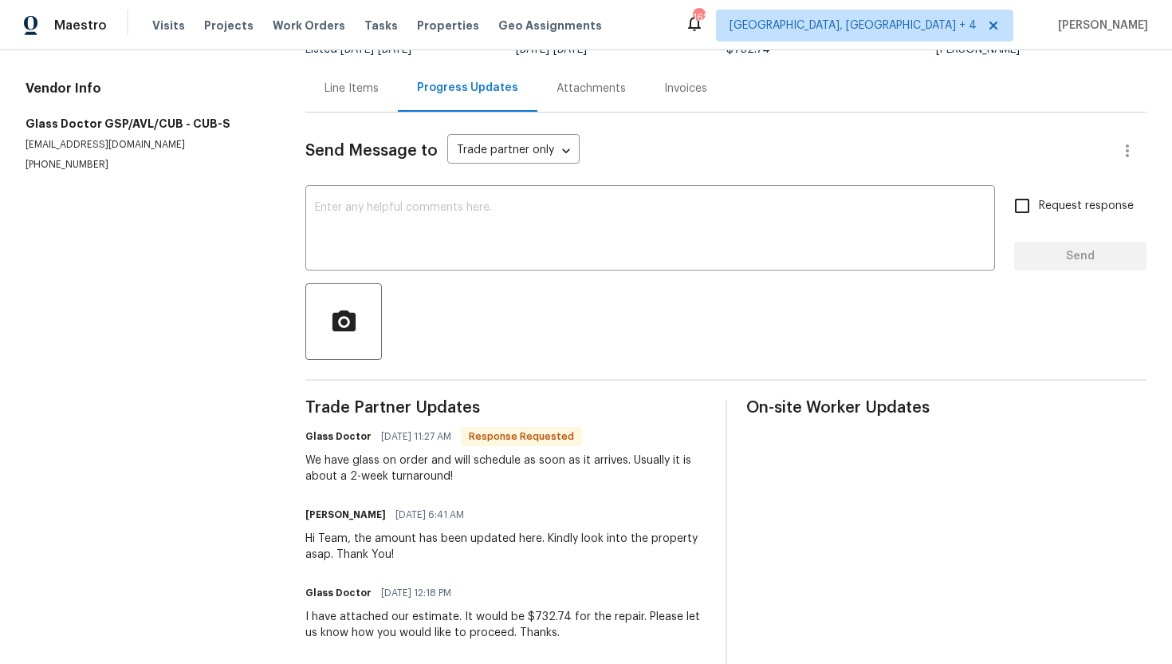
scroll to position [193, 0]
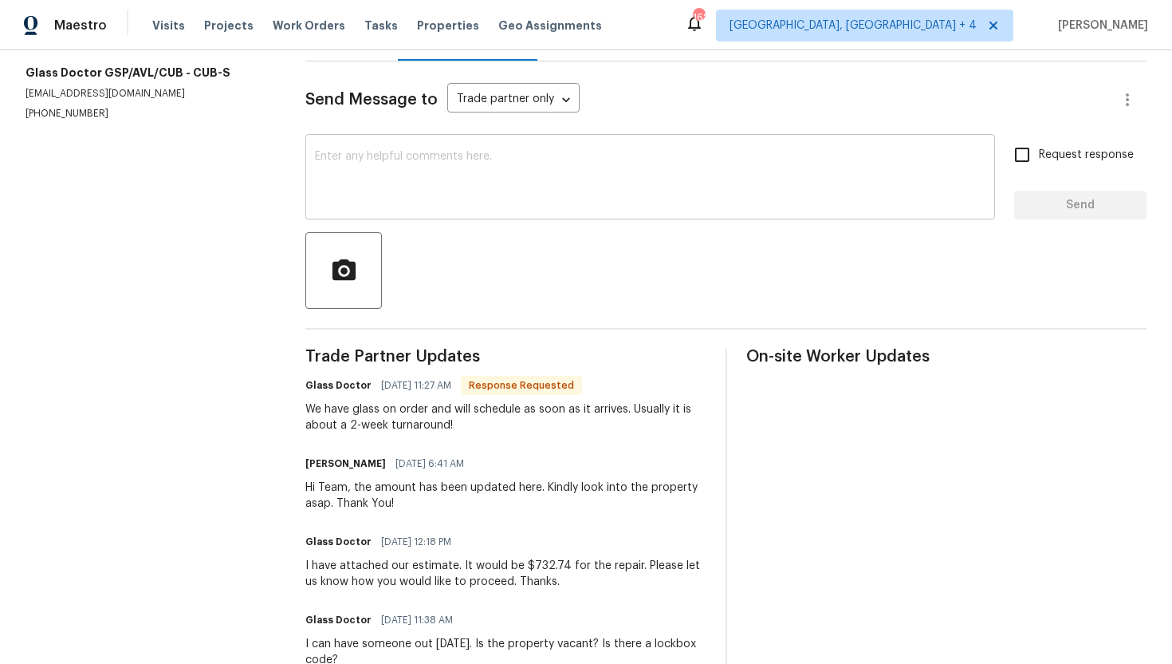
click at [352, 152] on textarea at bounding box center [650, 179] width 671 height 56
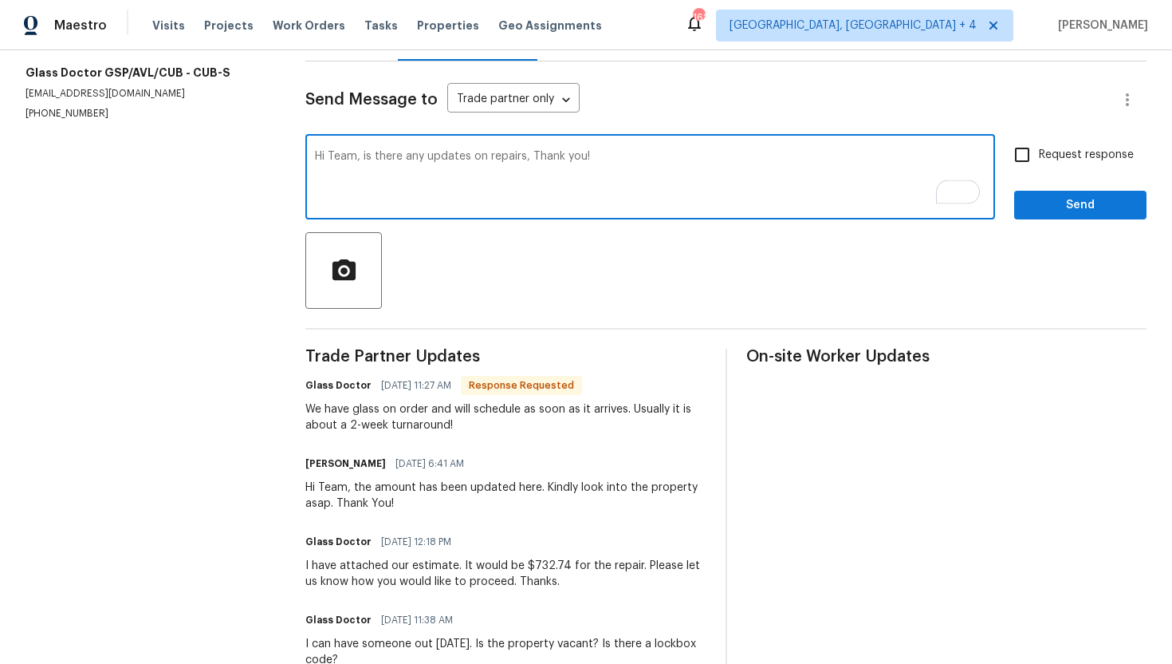
type textarea "Hi Team, is there any updates on repairs, Thank you!"
click at [1026, 161] on input "Request response" at bounding box center [1022, 154] width 33 height 33
checkbox input "true"
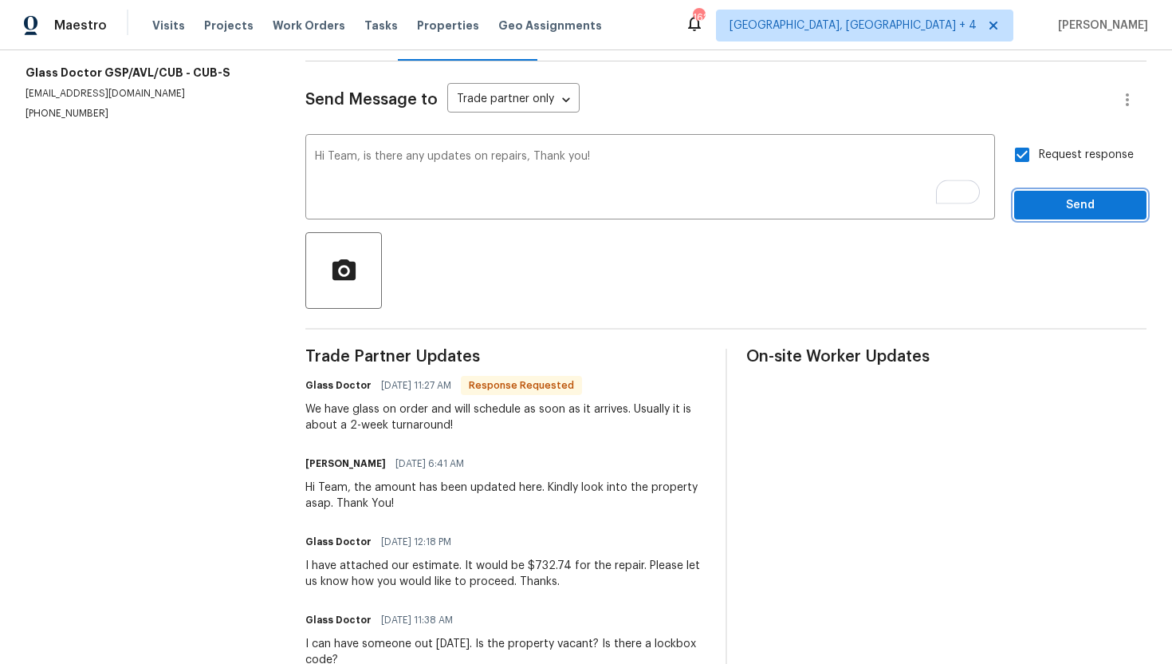
click at [1058, 205] on span "Send" at bounding box center [1080, 205] width 107 height 20
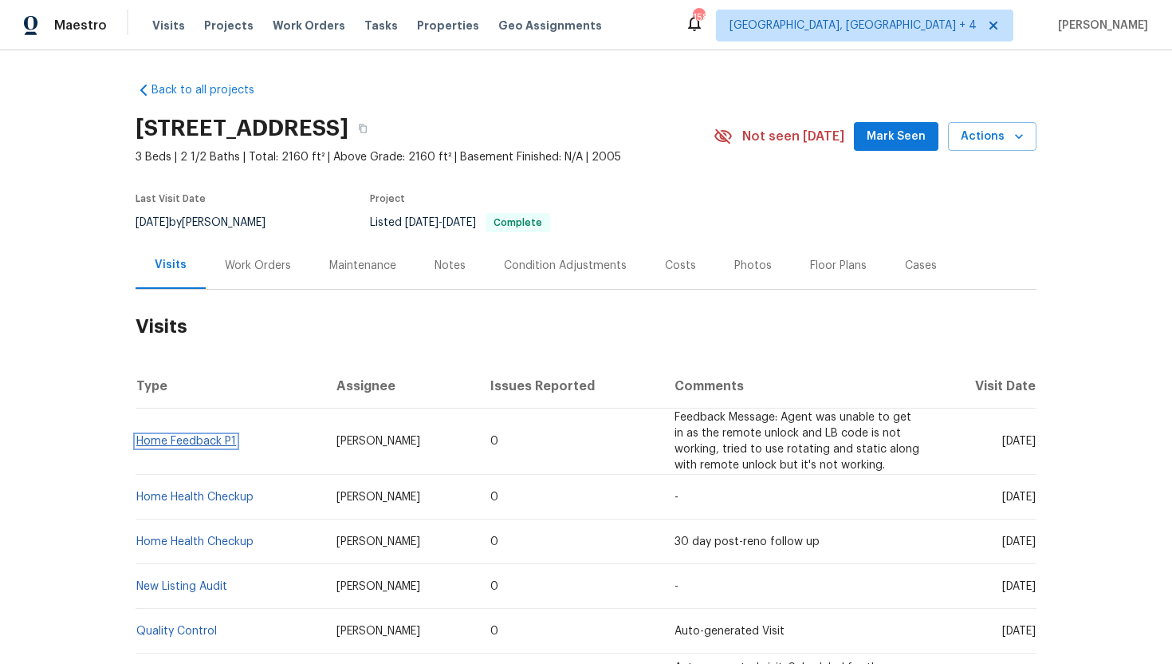
click at [195, 437] on link "Home Feedback P1" at bounding box center [186, 440] width 100 height 11
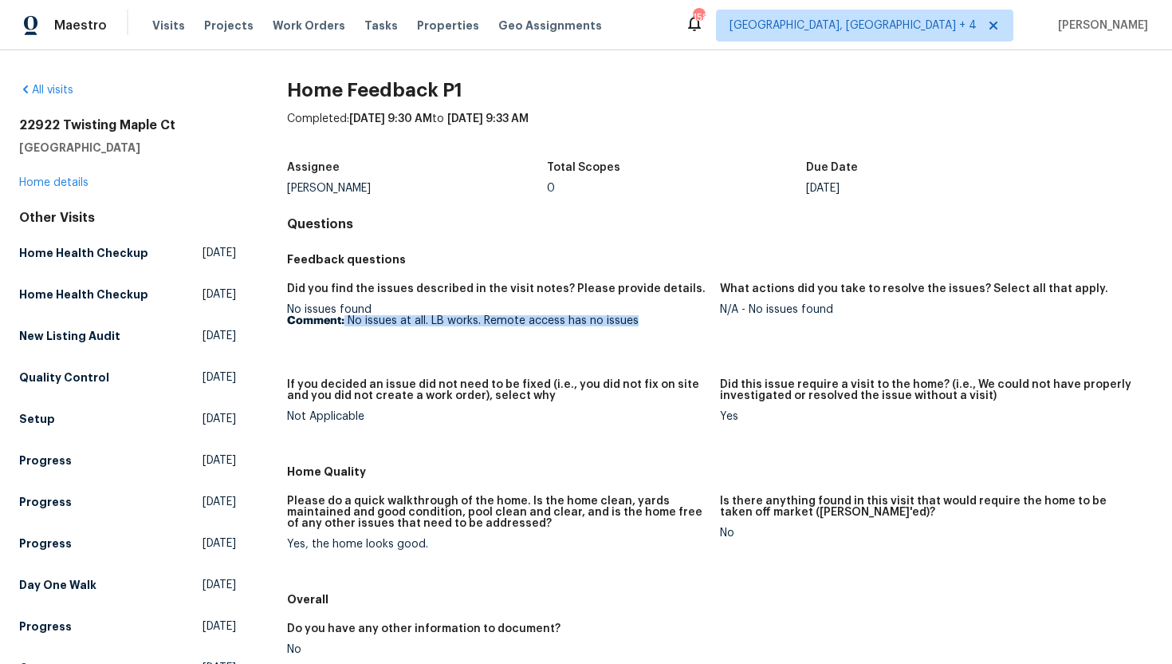
copy p "No issues at all. LB works. Remote access has no issues"
drag, startPoint x: 625, startPoint y: 325, endPoint x: 345, endPoint y: 321, distance: 280.0
click at [345, 321] on p "Comment: No issues at all. LB works. Remote access has no issues" at bounding box center [497, 320] width 420 height 11
drag, startPoint x: 842, startPoint y: 307, endPoint x: 746, endPoint y: 309, distance: 95.7
click at [746, 309] on div "N/A - No issues found" at bounding box center [930, 309] width 420 height 11
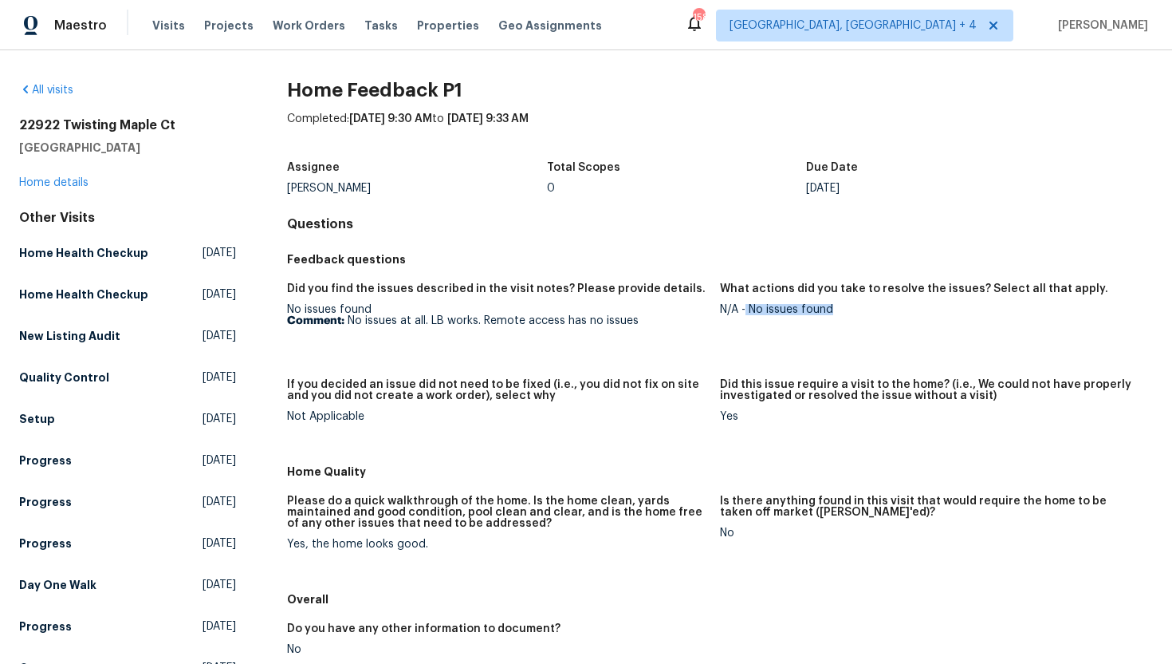
copy div "No issues found"
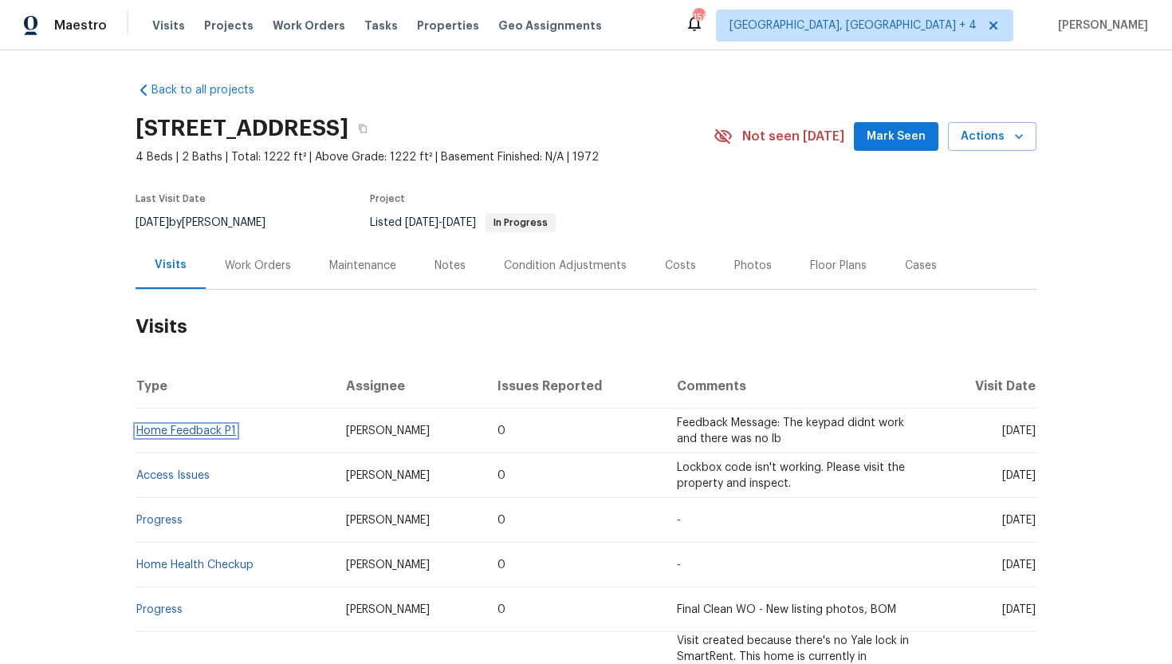
click at [220, 434] on link "Home Feedback P1" at bounding box center [186, 430] width 100 height 11
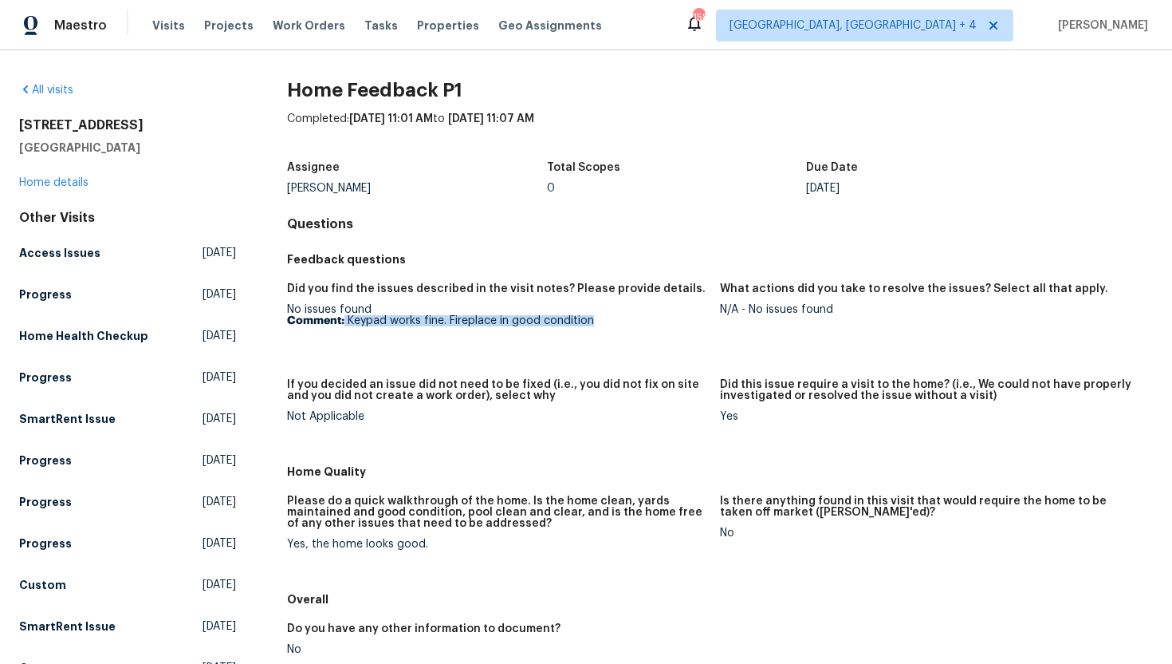
drag, startPoint x: 604, startPoint y: 318, endPoint x: 345, endPoint y: 325, distance: 258.5
click at [345, 325] on p "Comment: Keypad works fine. Fireplace in good condition" at bounding box center [497, 320] width 420 height 11
copy p "Keypad works fine. Fireplace in good condition"
drag, startPoint x: 841, startPoint y: 306, endPoint x: 749, endPoint y: 311, distance: 91.8
click at [748, 312] on div "N/A - No issues found" at bounding box center [930, 309] width 420 height 11
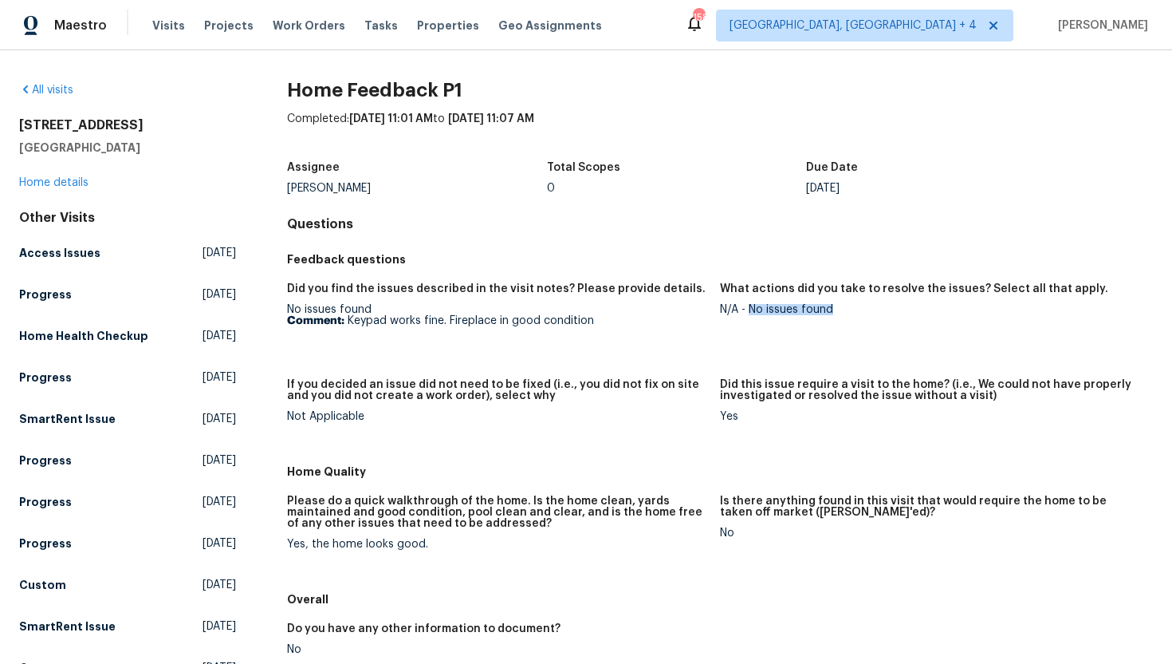
copy div "No issues found"
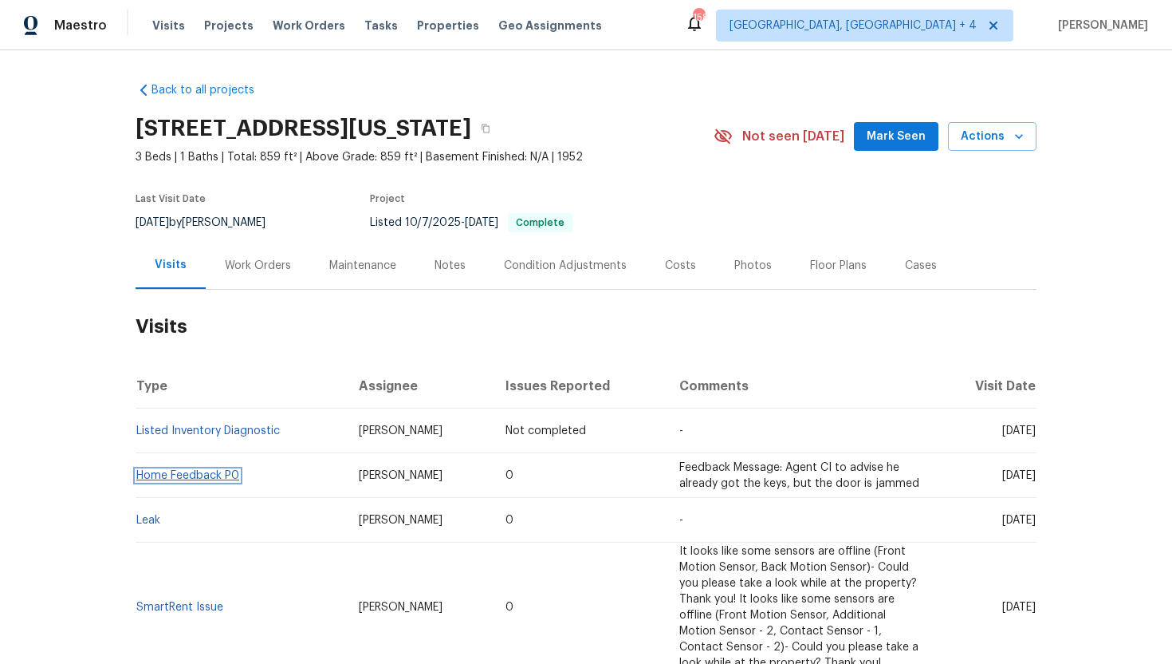
click at [188, 474] on link "Home Feedback P0" at bounding box center [187, 475] width 103 height 11
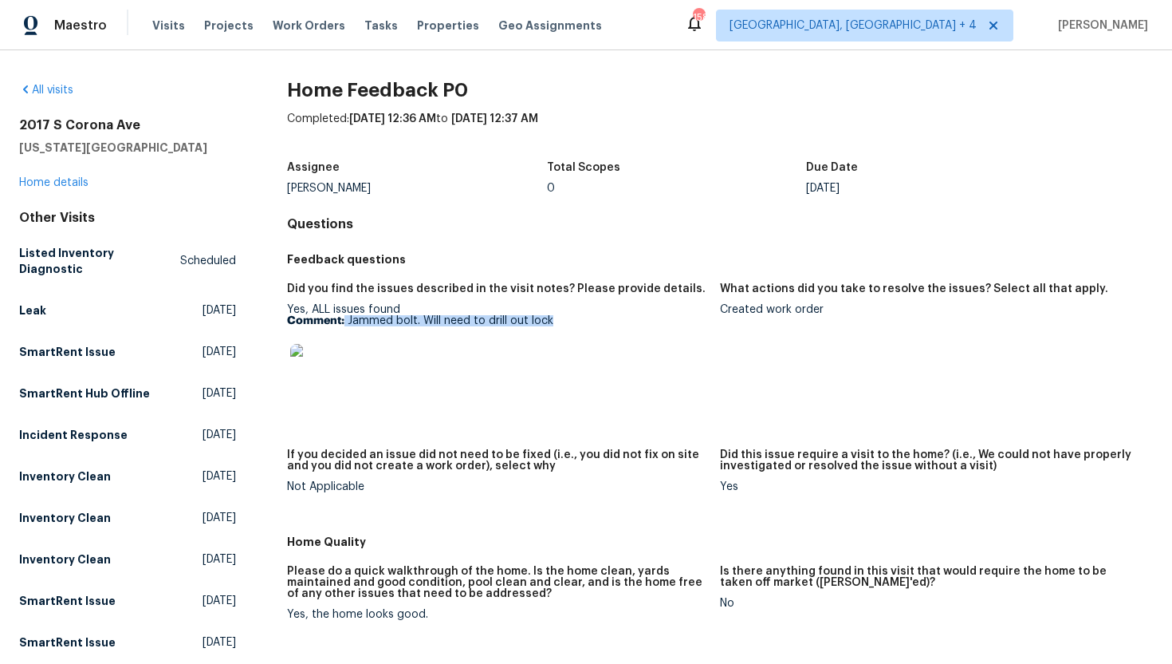
drag, startPoint x: 584, startPoint y: 318, endPoint x: 343, endPoint y: 319, distance: 240.8
click at [343, 319] on p "Comment: [PERSON_NAME]. Will need to drill out lock" at bounding box center [497, 320] width 420 height 11
click at [65, 187] on link "Home details" at bounding box center [53, 182] width 69 height 11
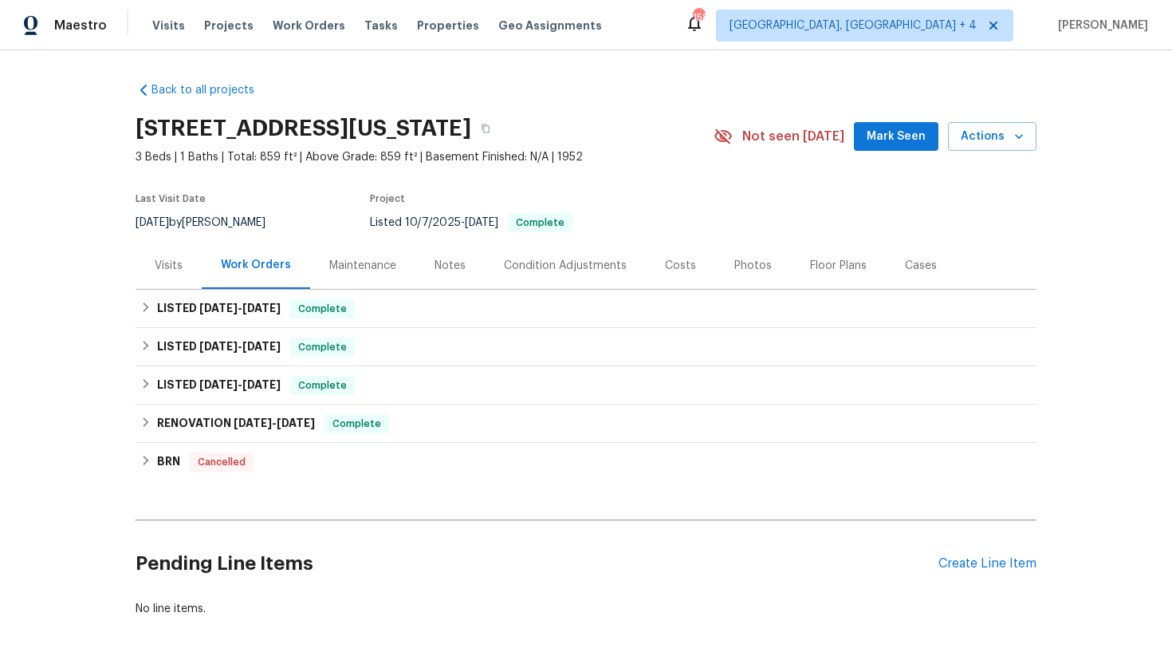
click at [178, 268] on div "Visits" at bounding box center [169, 266] width 28 height 16
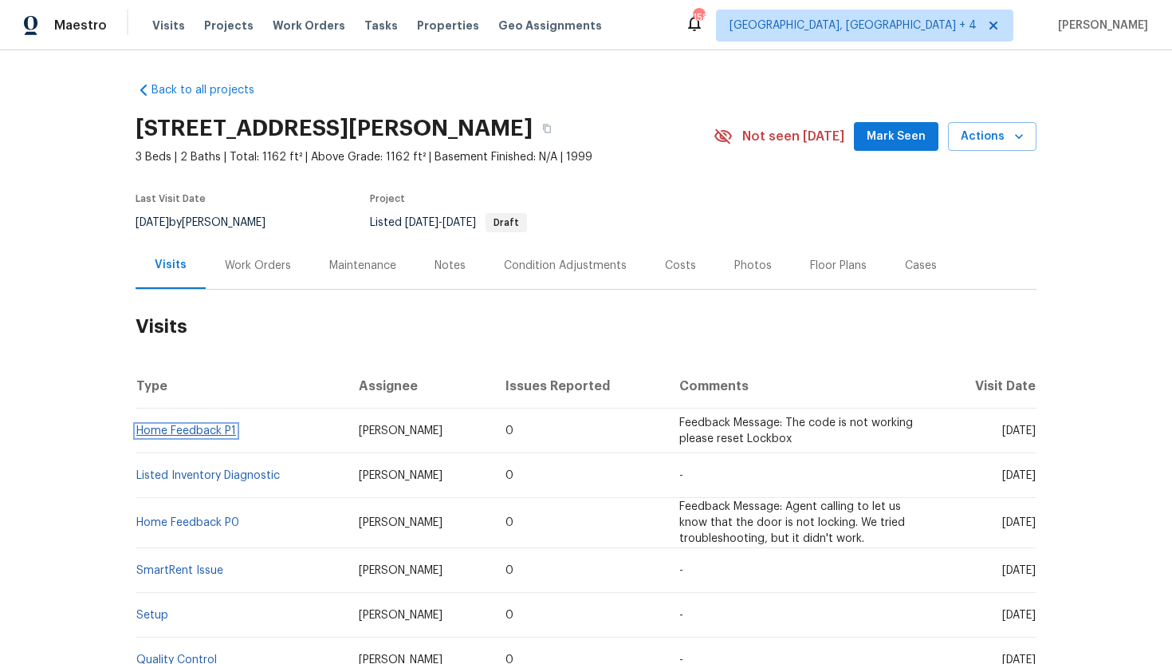
click at [191, 430] on link "Home Feedback P1" at bounding box center [186, 430] width 100 height 11
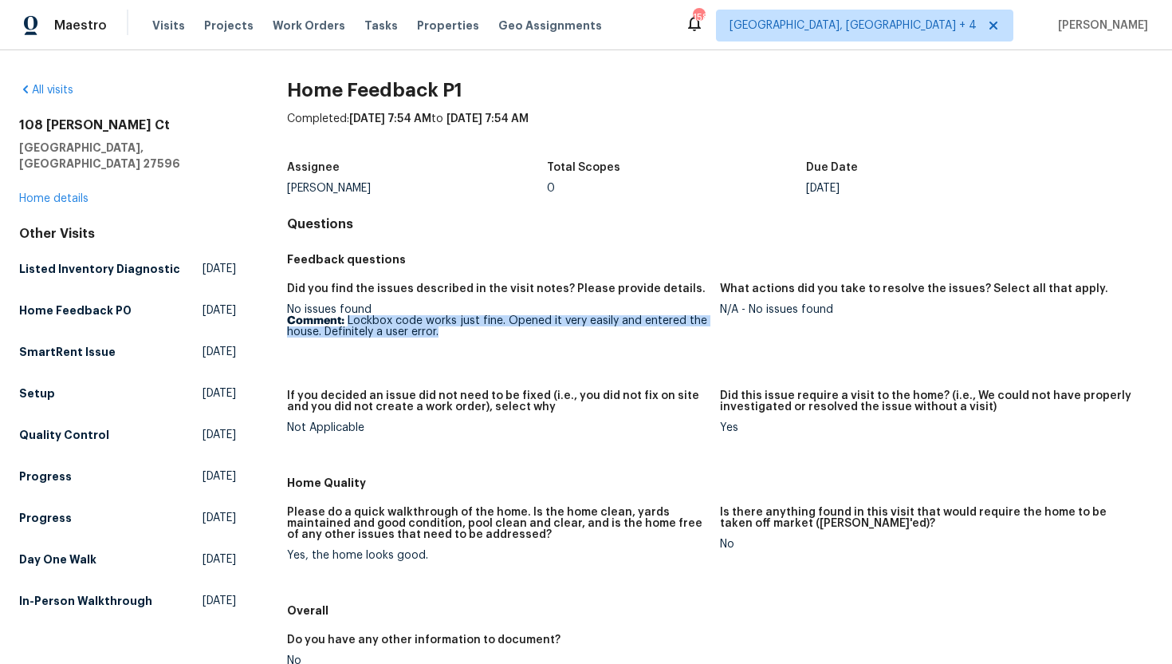
drag, startPoint x: 490, startPoint y: 336, endPoint x: 345, endPoint y: 323, distance: 144.9
click at [345, 323] on p "Comment: Lockbox code works just fine. Opened it very easily and entered the ho…" at bounding box center [497, 326] width 420 height 22
copy p "Lockbox code works just fine. Opened it very easily and entered the house. Defi…"
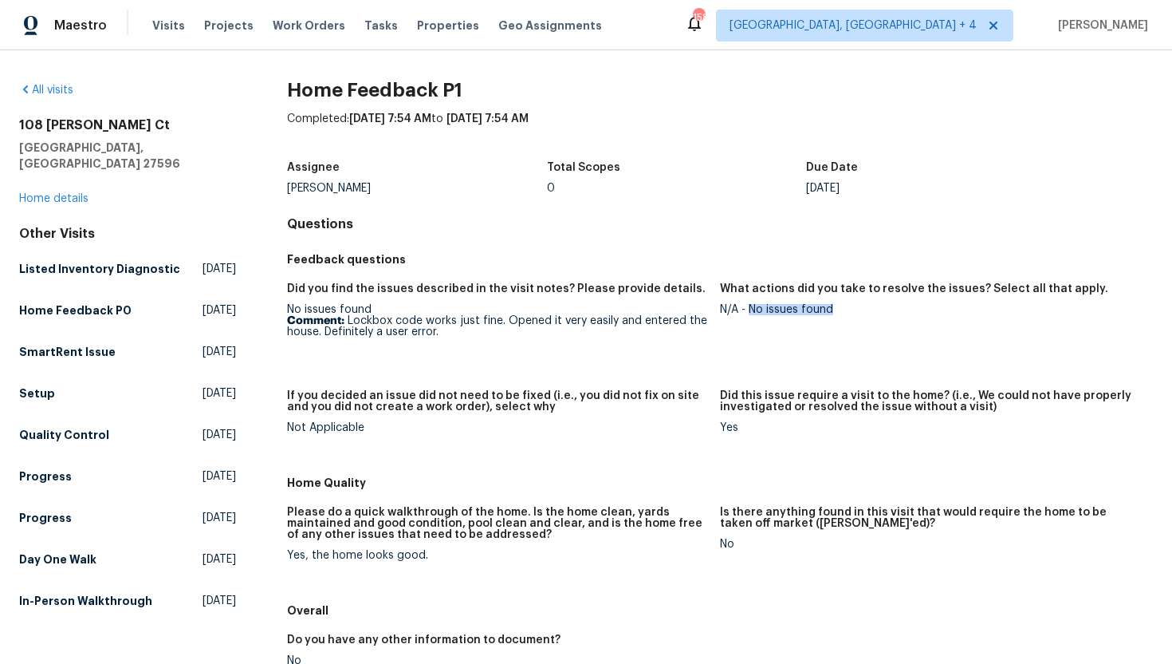
drag, startPoint x: 843, startPoint y: 312, endPoint x: 749, endPoint y: 311, distance: 94.1
click at [749, 311] on div "N/A - No issues found" at bounding box center [930, 309] width 420 height 11
copy div "No issues found"
